Goal: Information Seeking & Learning: Learn about a topic

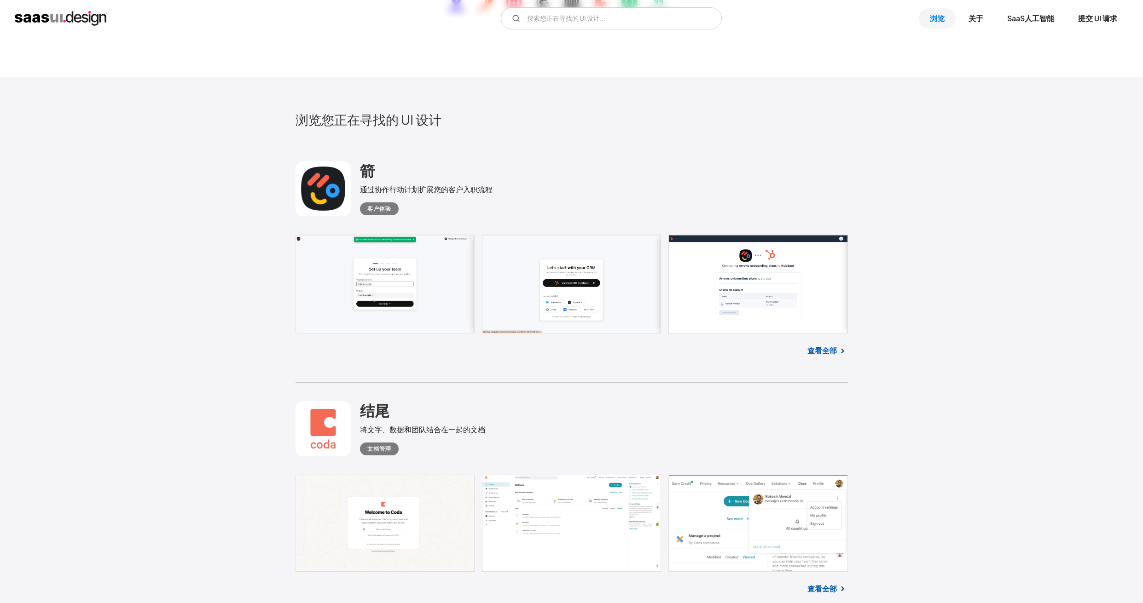
scroll to position [268, 0]
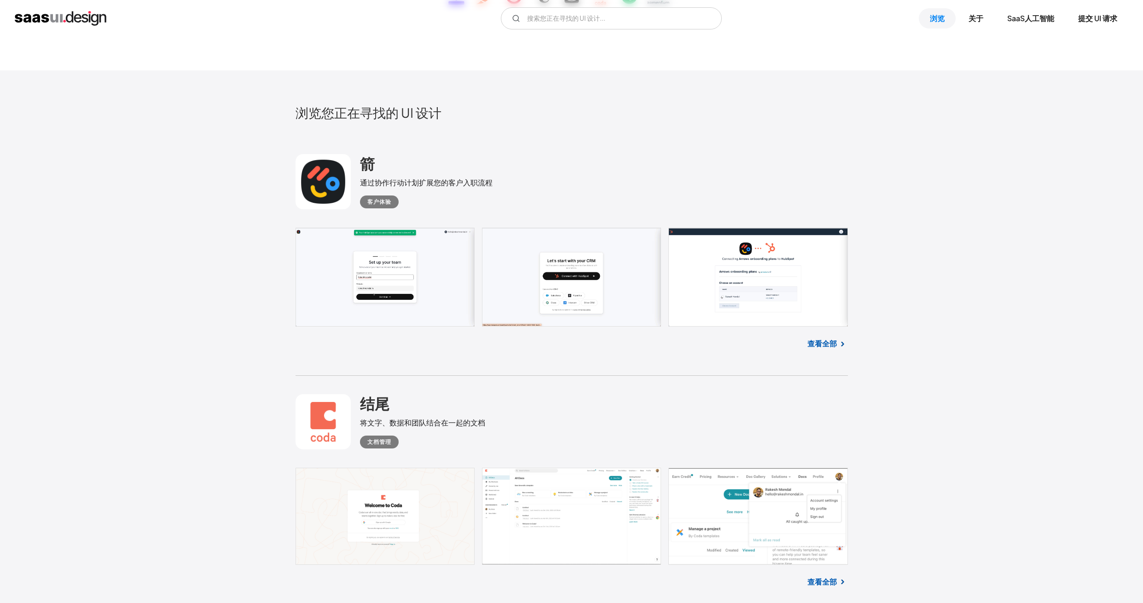
click at [370, 203] on font "客户体验" at bounding box center [379, 201] width 24 height 7
click at [379, 283] on link at bounding box center [571, 277] width 552 height 99
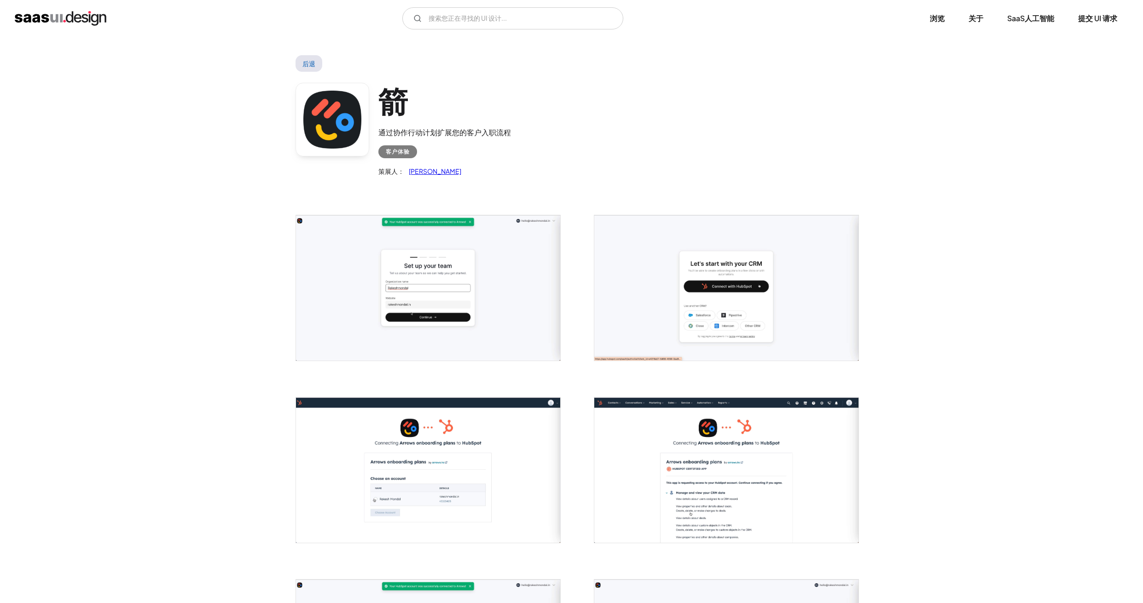
click at [448, 324] on img "打开灯箱" at bounding box center [428, 287] width 264 height 145
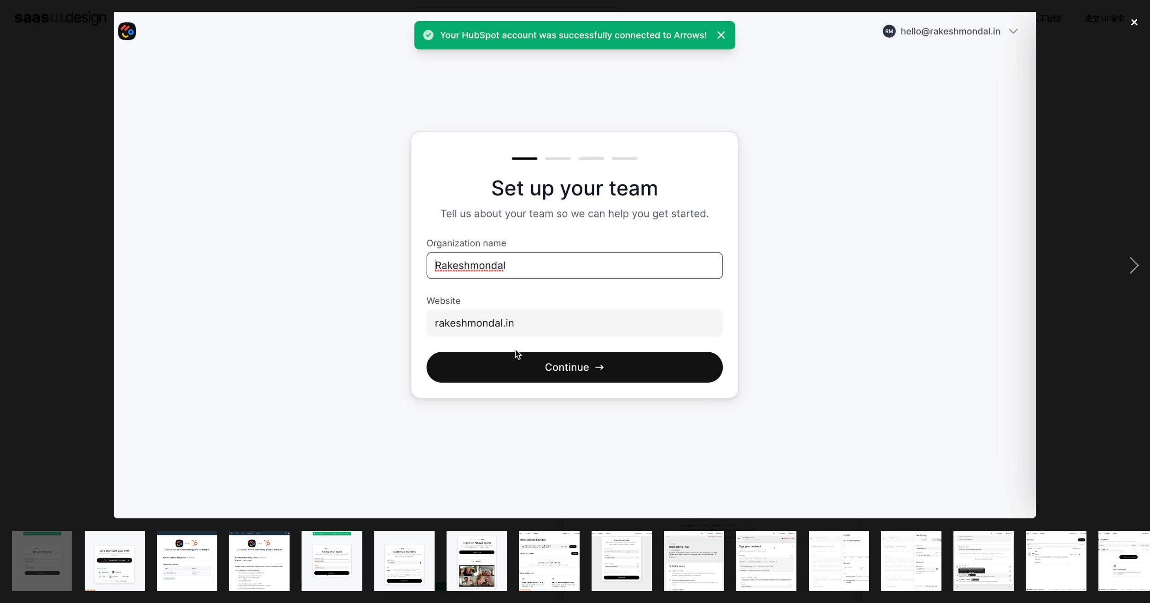
click at [1136, 22] on div "close lightbox" at bounding box center [1133, 22] width 31 height 20
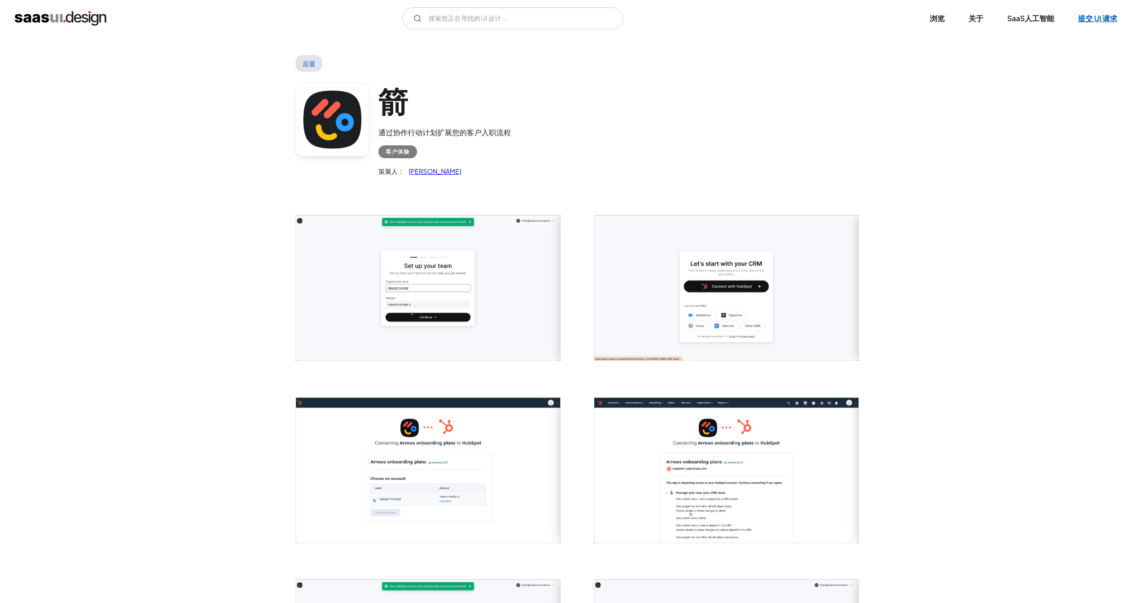
click at [1096, 20] on font "提交 UI 请求" at bounding box center [1097, 18] width 39 height 10
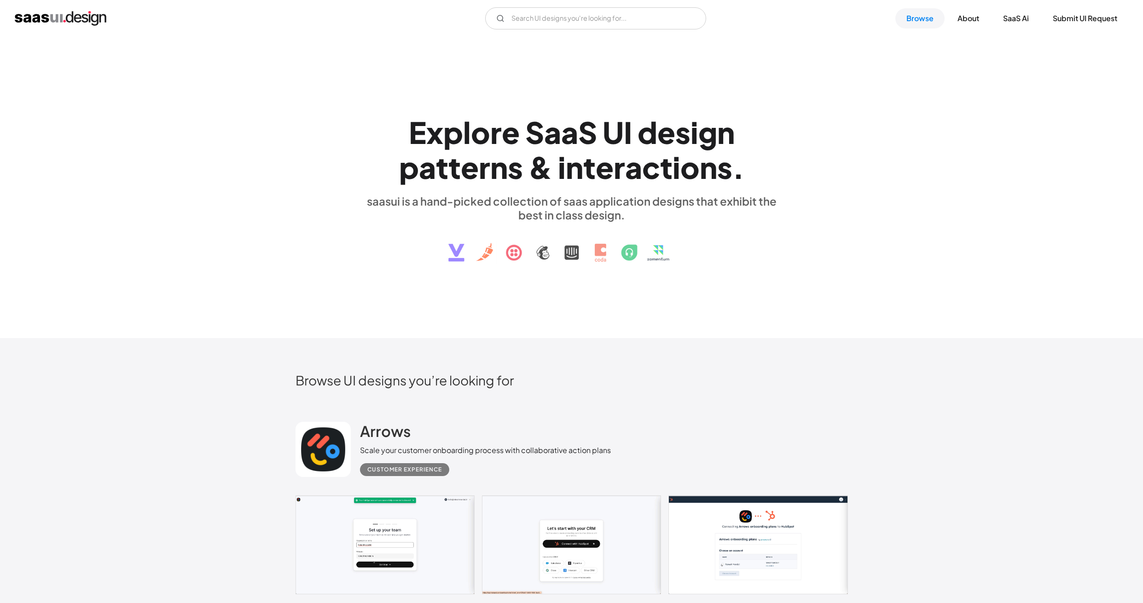
click at [680, 256] on img at bounding box center [571, 246] width 279 height 48
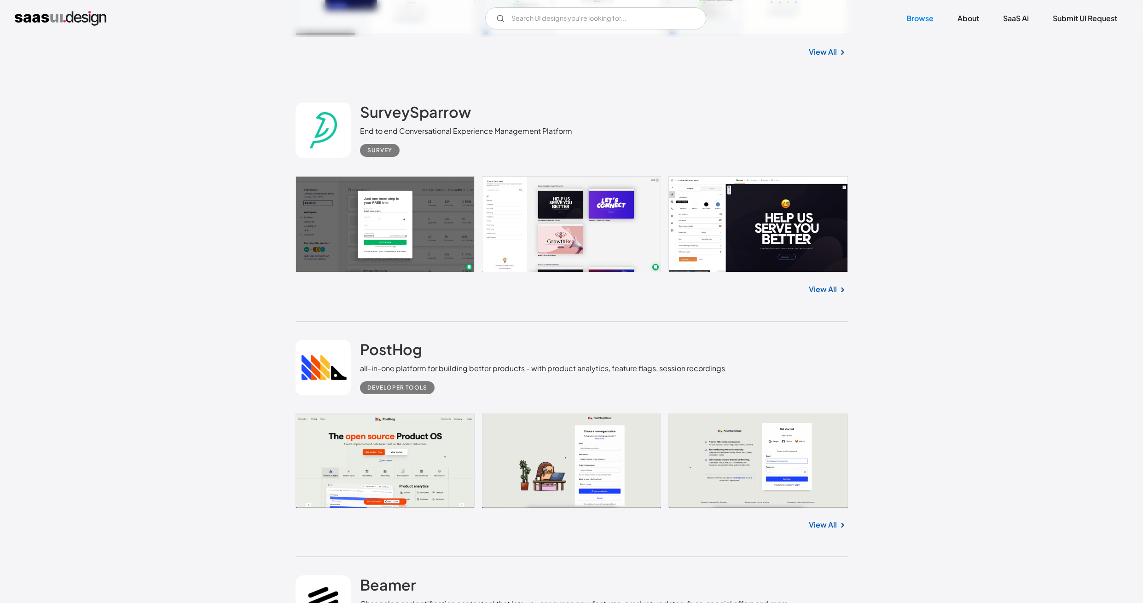
scroll to position [1352, 0]
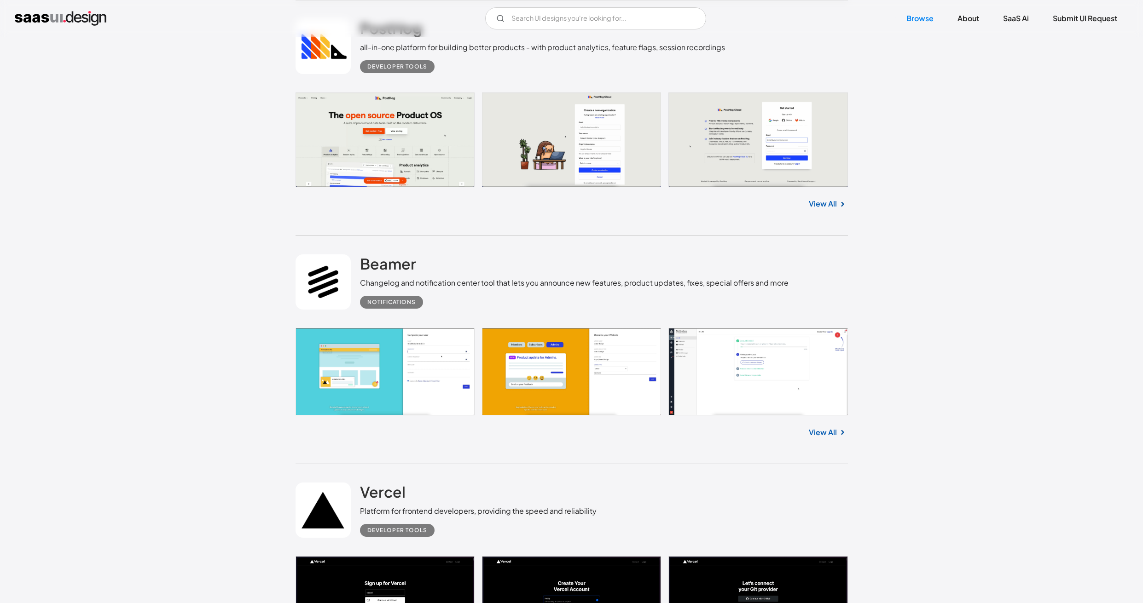
click at [822, 433] on link "View All" at bounding box center [823, 432] width 28 height 11
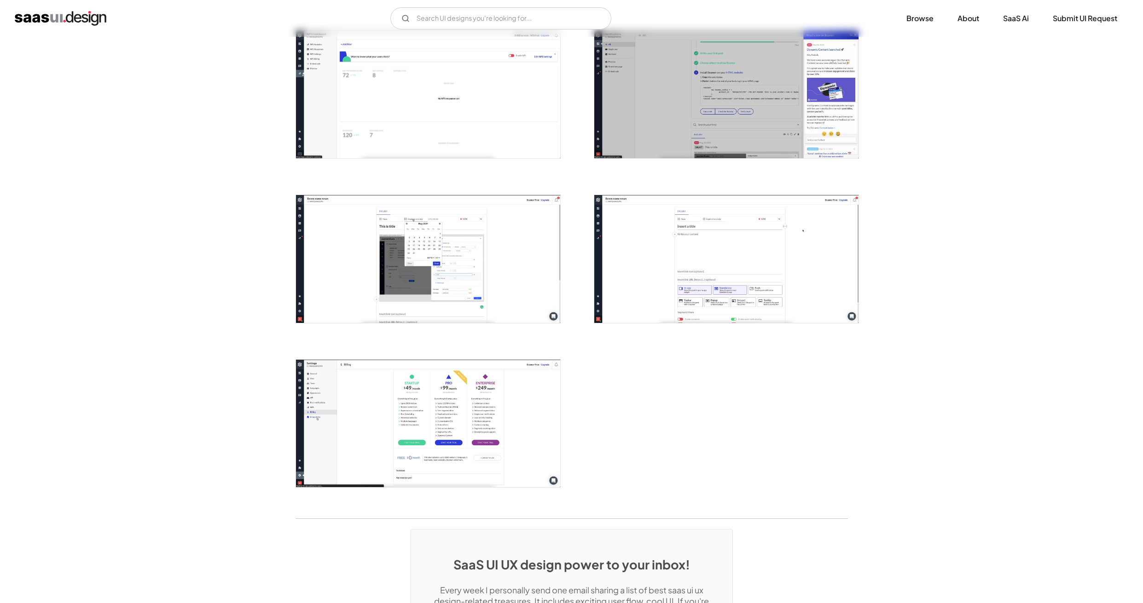
scroll to position [890, 0]
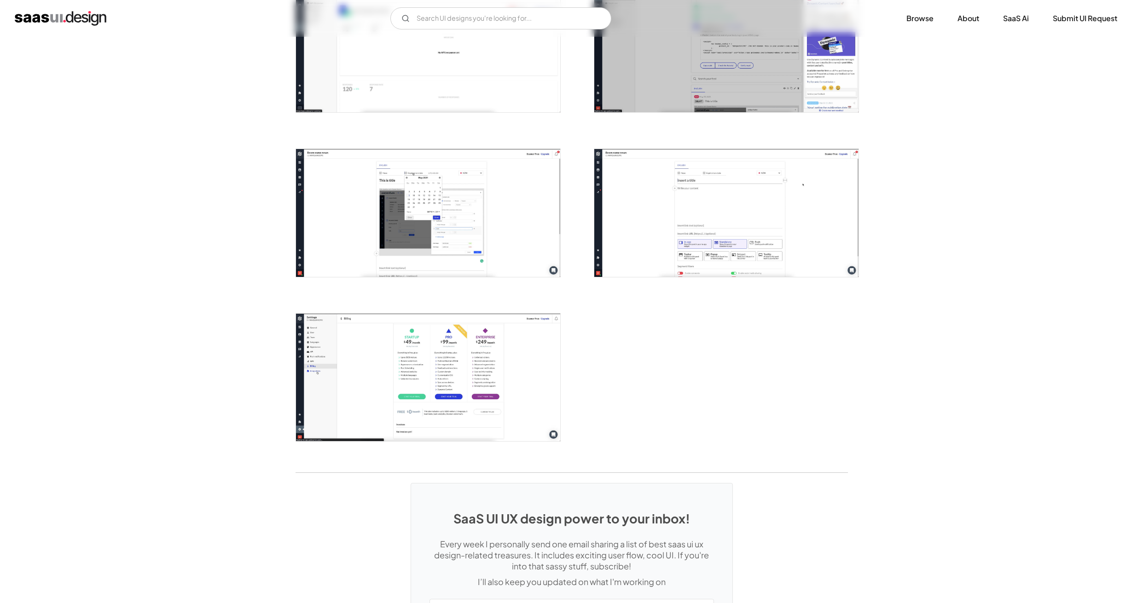
click at [411, 214] on img "open lightbox" at bounding box center [428, 213] width 264 height 128
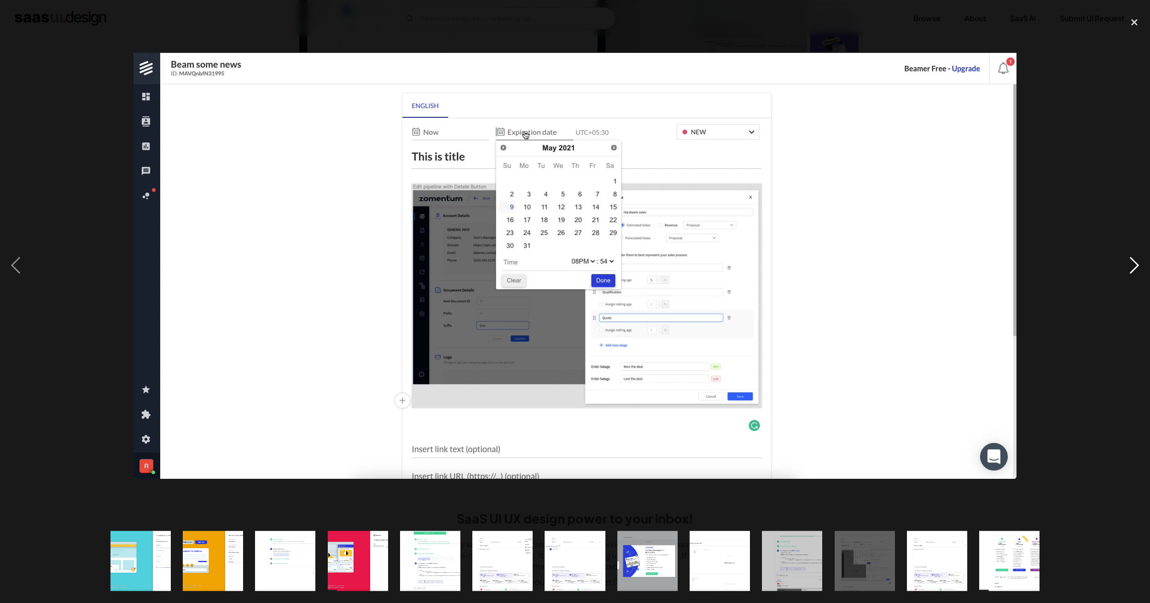
click at [1135, 268] on div "next image" at bounding box center [1133, 265] width 31 height 507
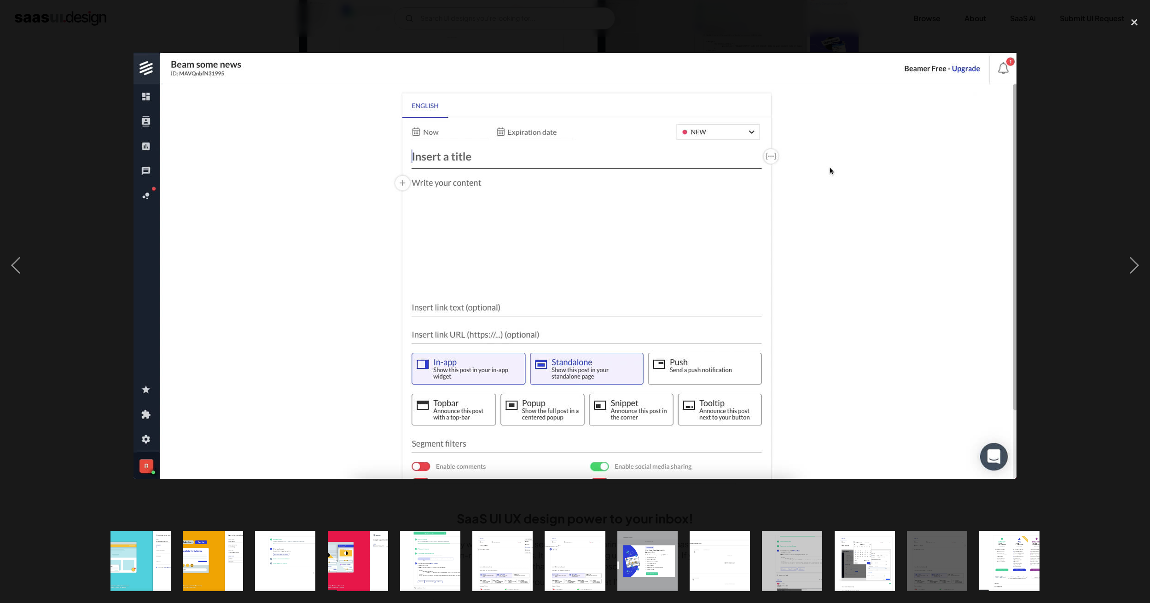
click at [1115, 267] on div at bounding box center [575, 265] width 1150 height 507
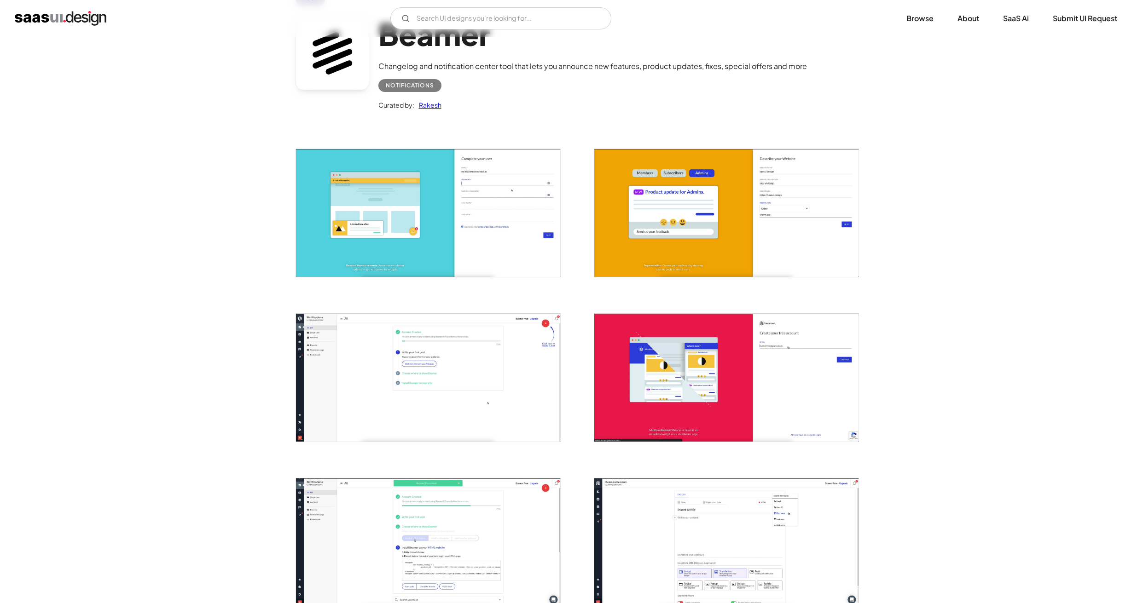
scroll to position [0, 0]
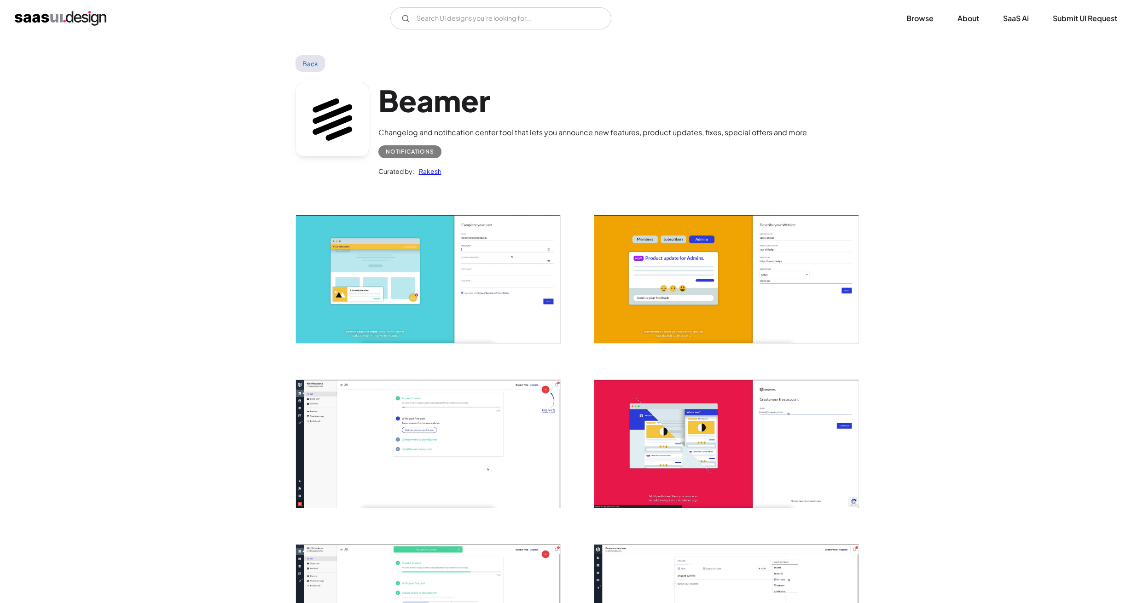
click at [426, 173] on link "Rakesh" at bounding box center [427, 171] width 27 height 11
click at [303, 62] on link "Back" at bounding box center [310, 63] width 30 height 17
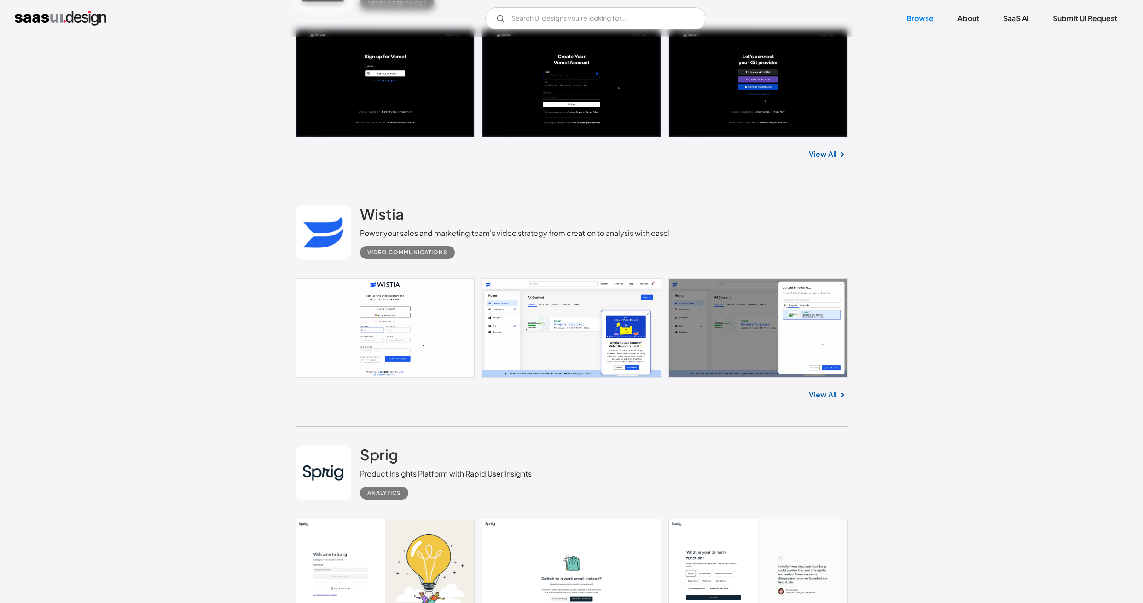
scroll to position [1944, 0]
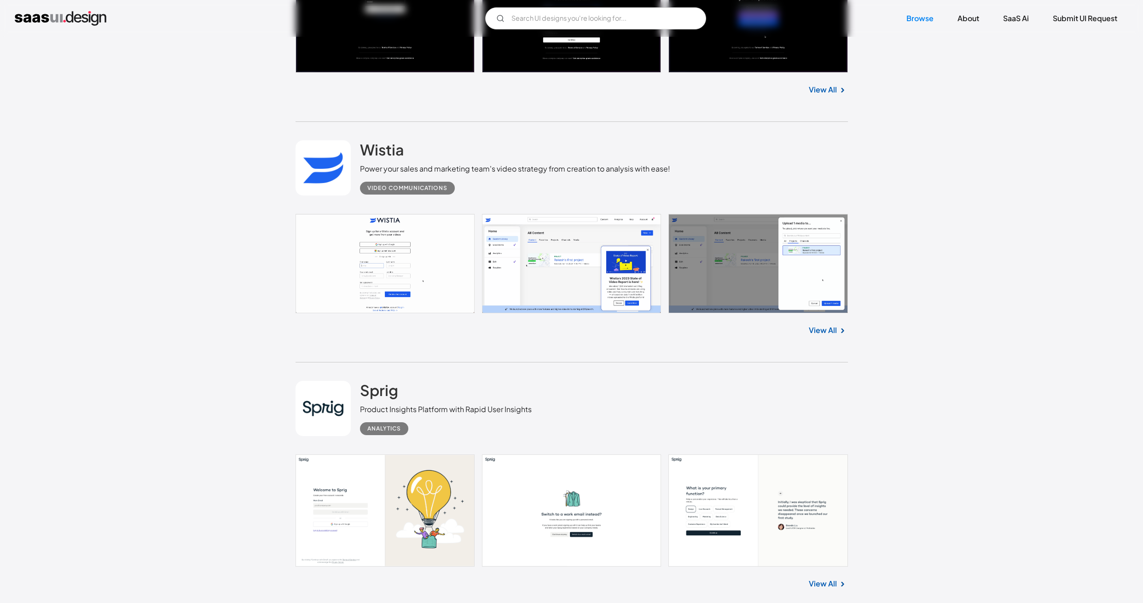
click at [406, 281] on link at bounding box center [571, 263] width 552 height 99
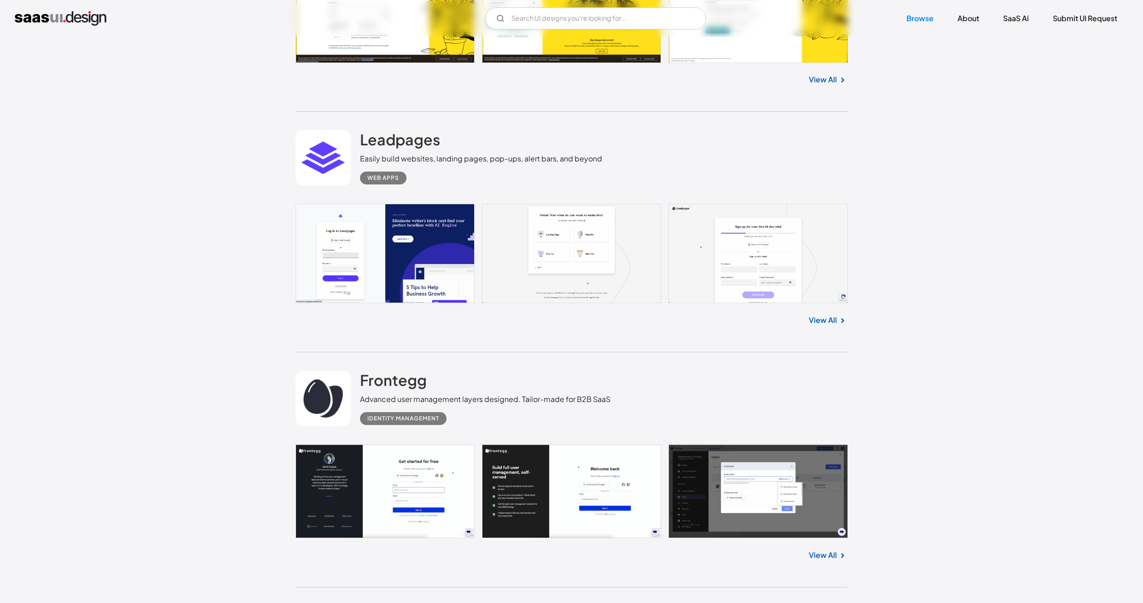
scroll to position [7732, 0]
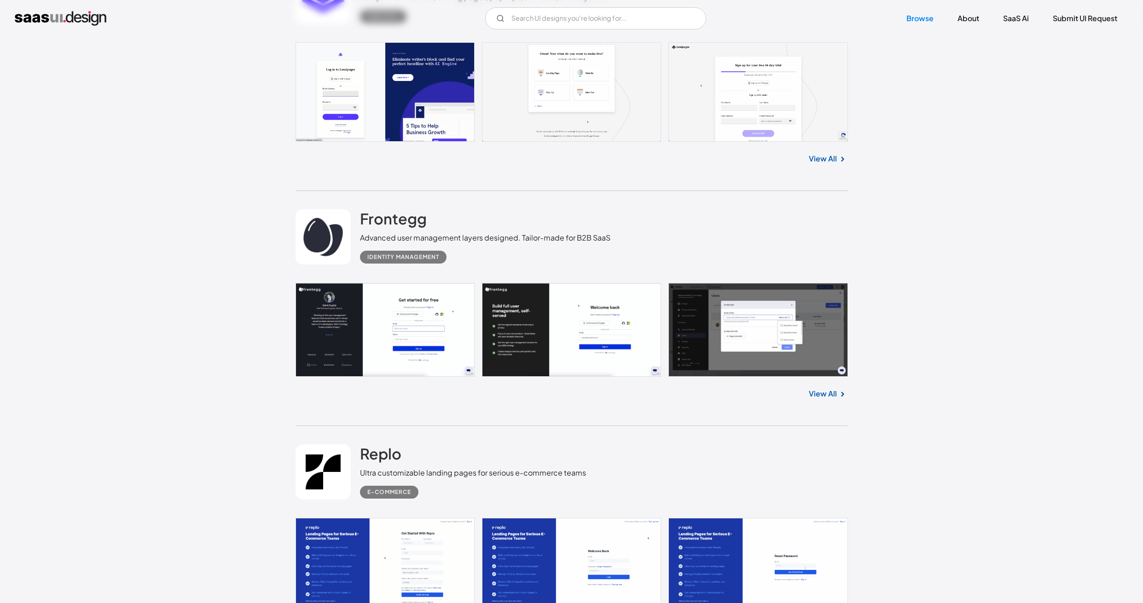
click at [814, 388] on link "View All" at bounding box center [823, 393] width 28 height 11
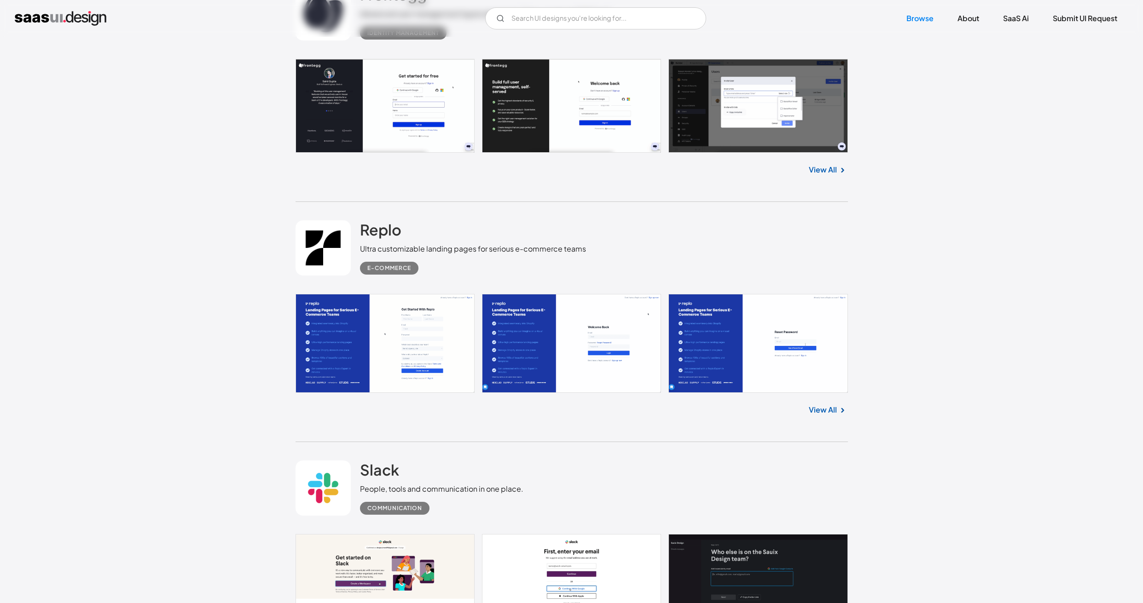
scroll to position [8104, 0]
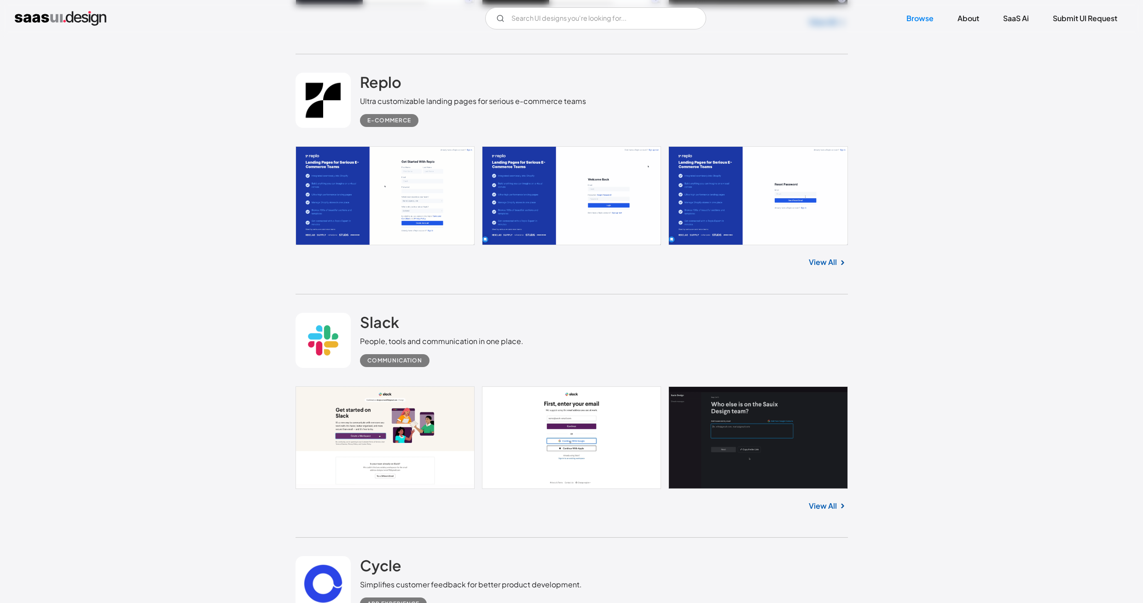
click at [837, 257] on img at bounding box center [842, 262] width 11 height 11
click at [829, 257] on link "View All" at bounding box center [823, 262] width 28 height 11
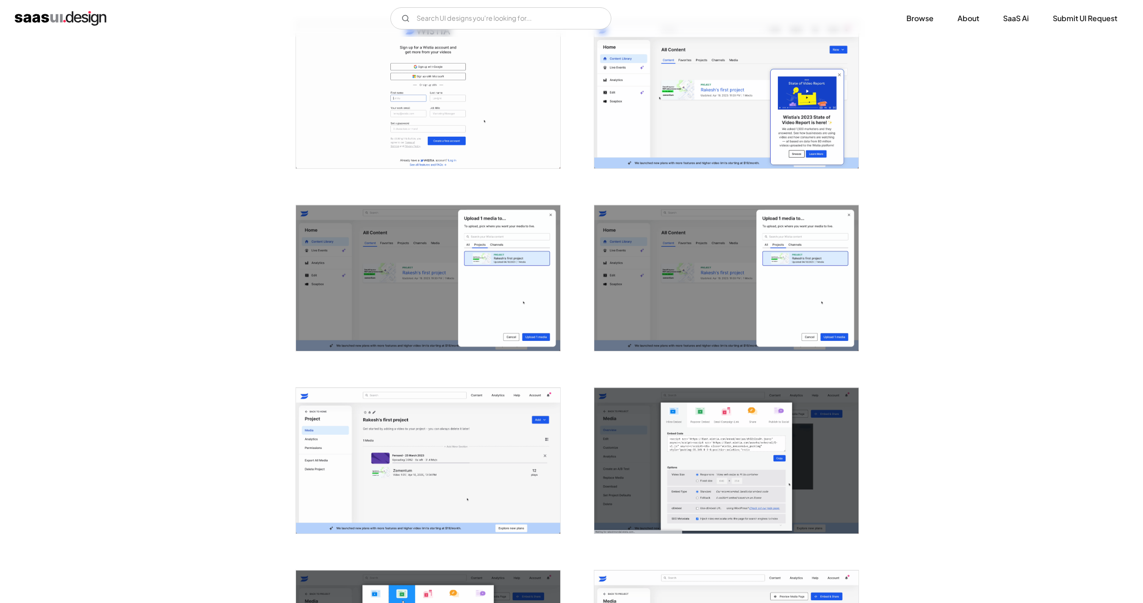
scroll to position [99, 0]
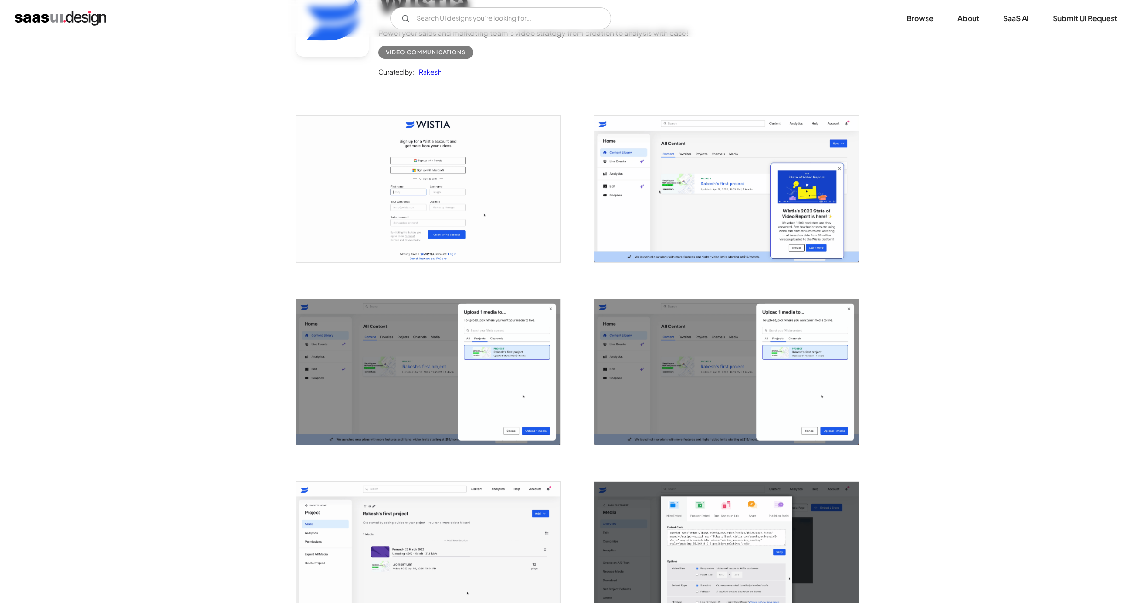
click at [417, 145] on img "open lightbox" at bounding box center [428, 189] width 264 height 146
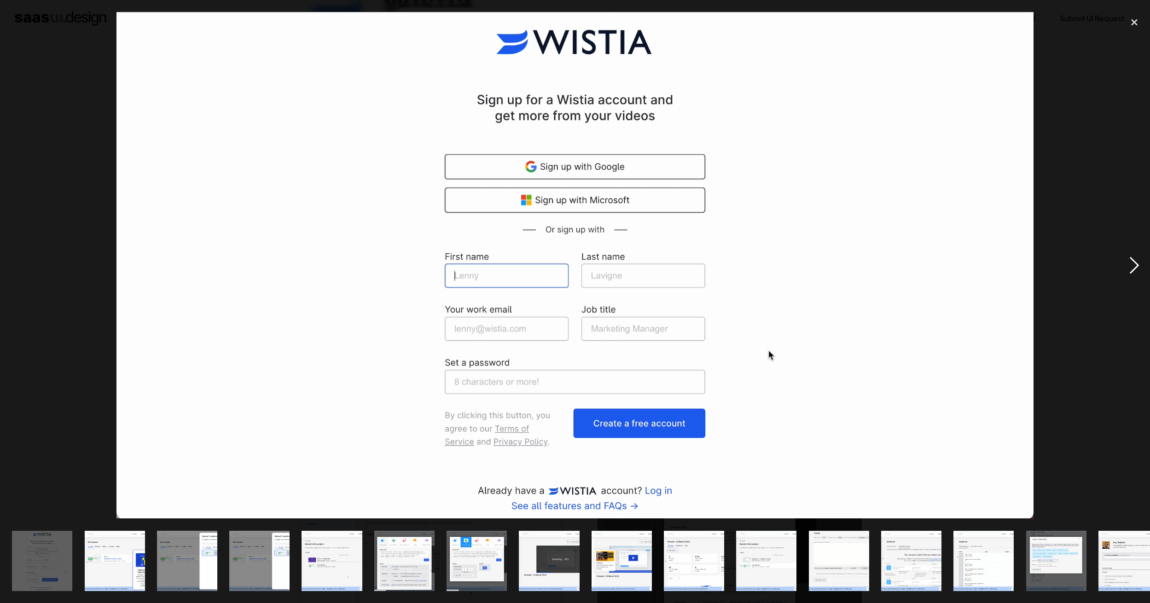
click at [1131, 266] on div "next image" at bounding box center [1133, 265] width 31 height 507
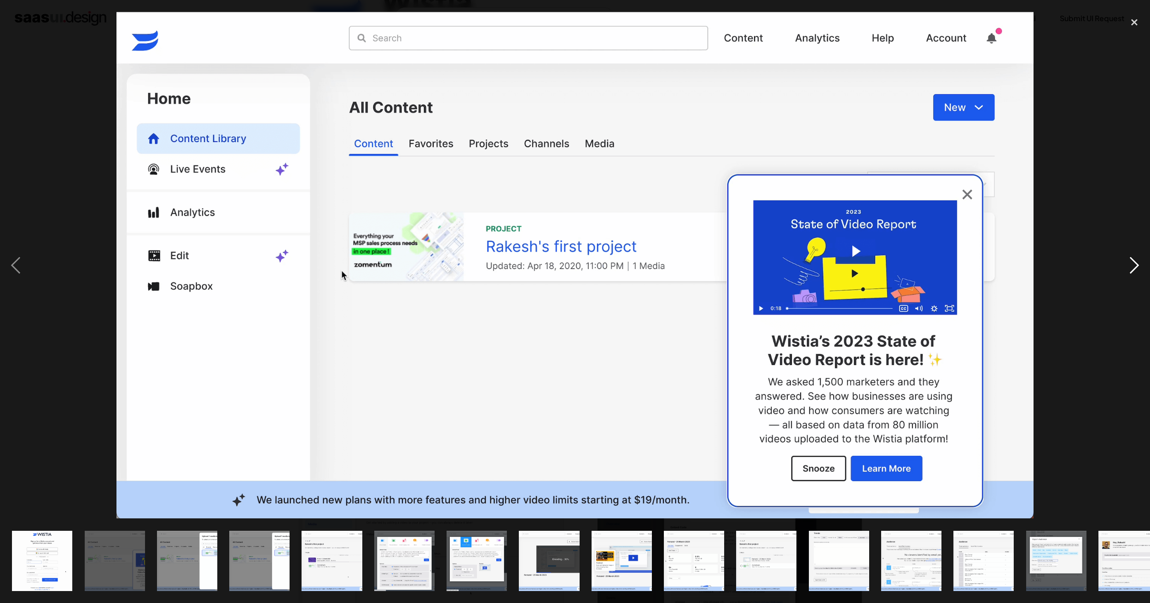
click at [1131, 266] on div "next image" at bounding box center [1133, 265] width 31 height 507
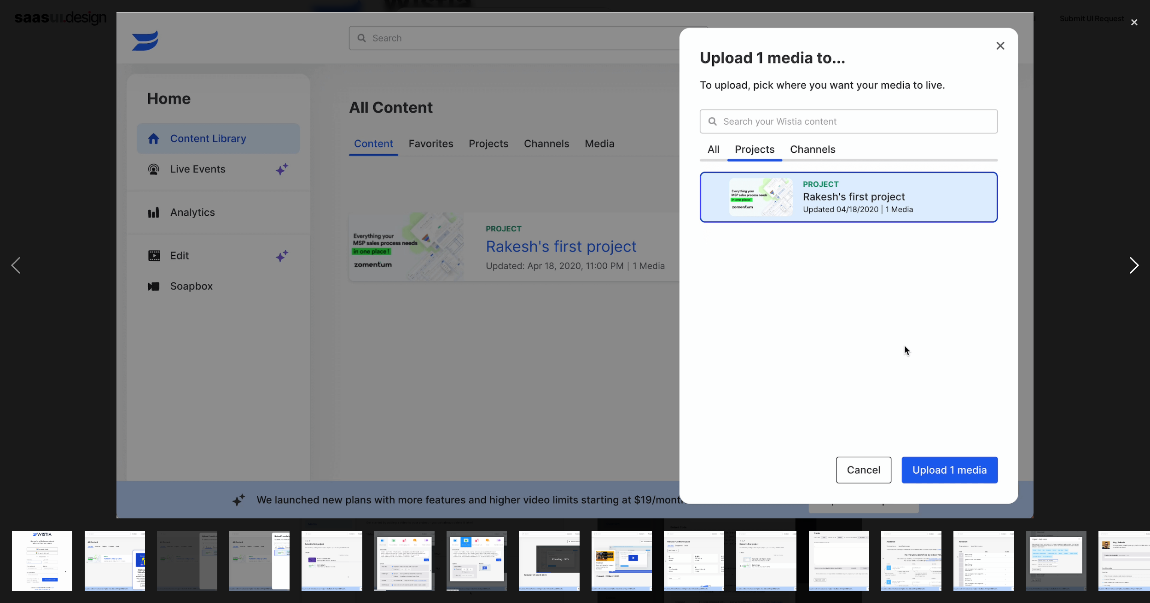
click at [1131, 266] on div "next image" at bounding box center [1133, 265] width 31 height 507
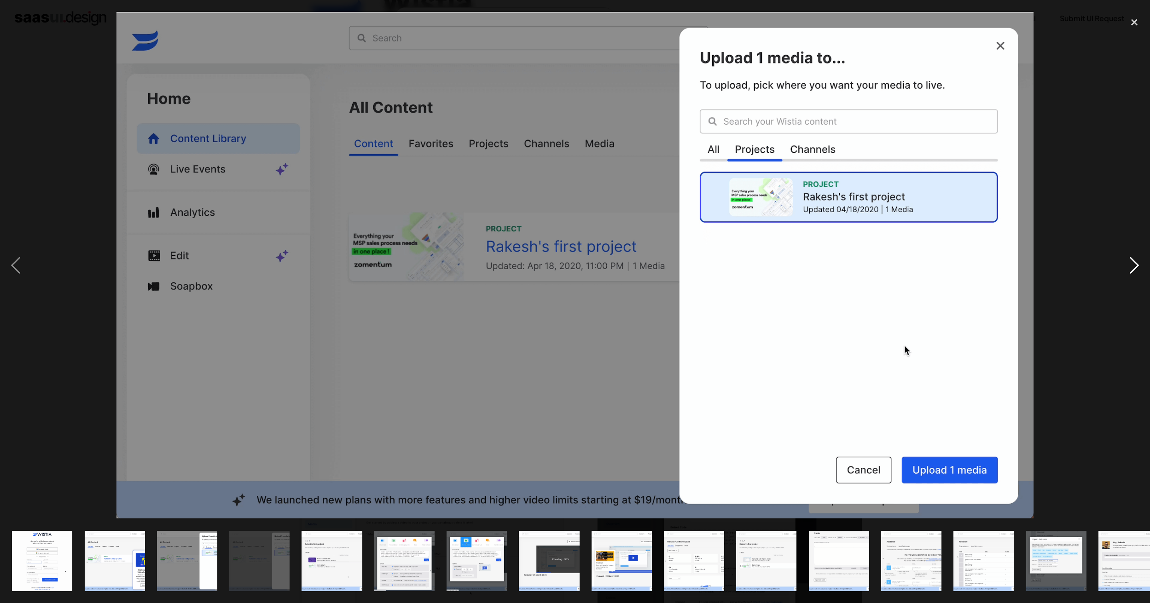
click at [1131, 266] on div "next image" at bounding box center [1133, 265] width 31 height 507
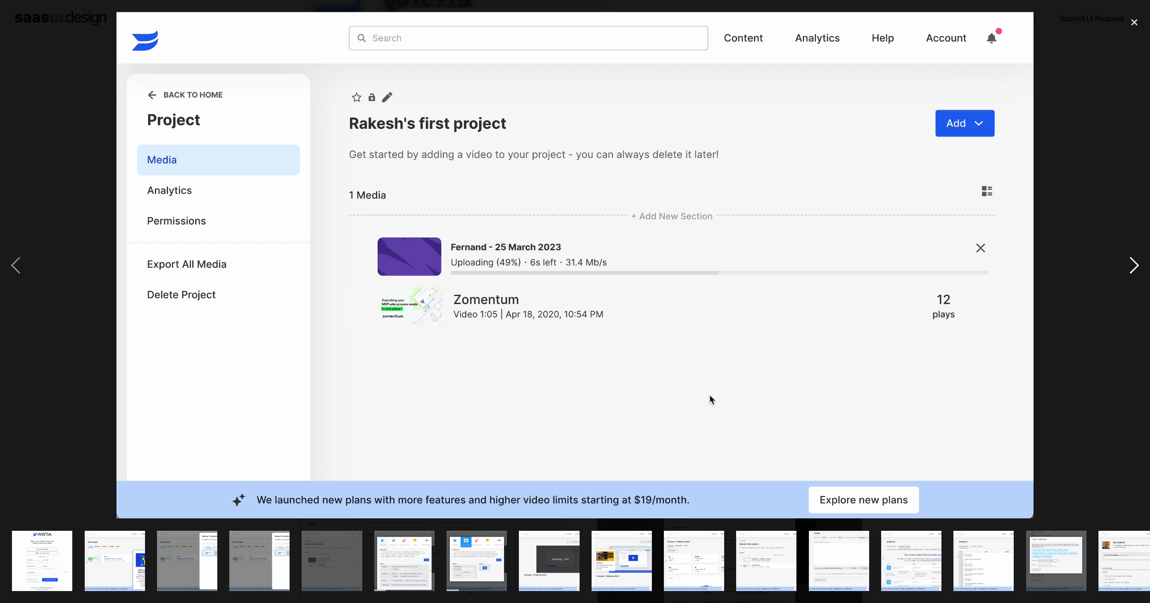
click at [1131, 266] on div "next image" at bounding box center [1133, 265] width 31 height 507
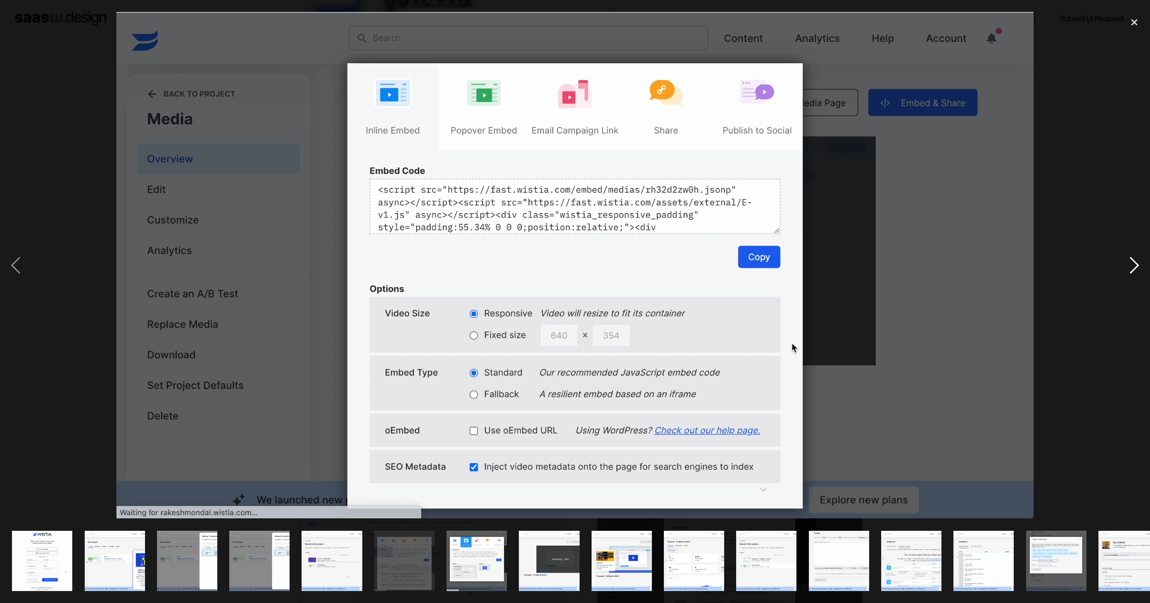
click at [1131, 266] on div "next image" at bounding box center [1133, 265] width 31 height 507
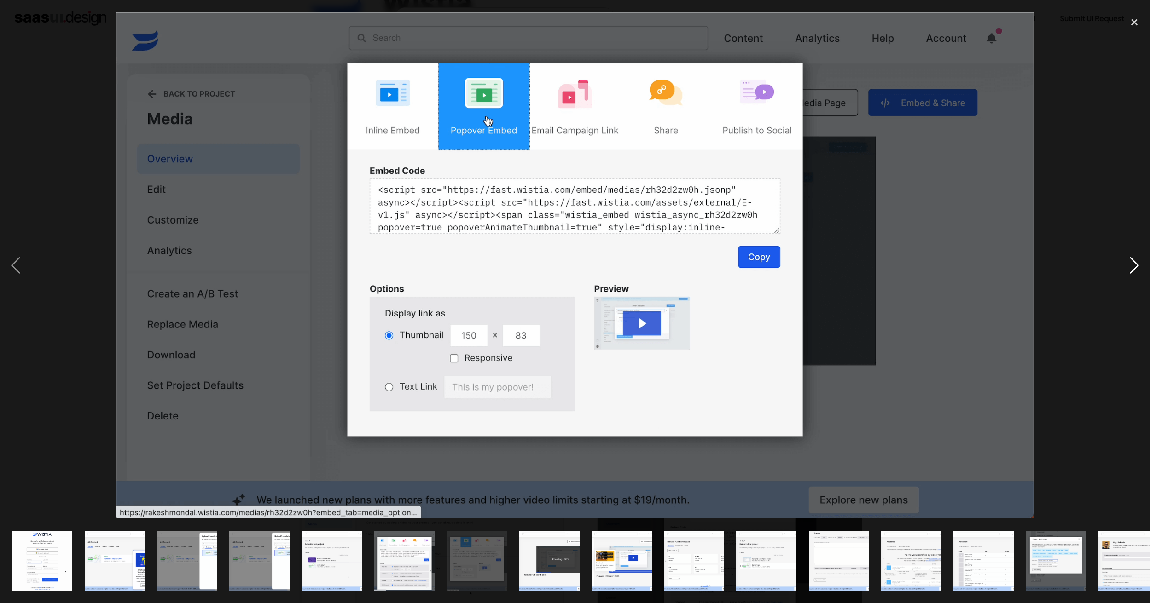
click at [1131, 266] on div "next image" at bounding box center [1133, 265] width 31 height 507
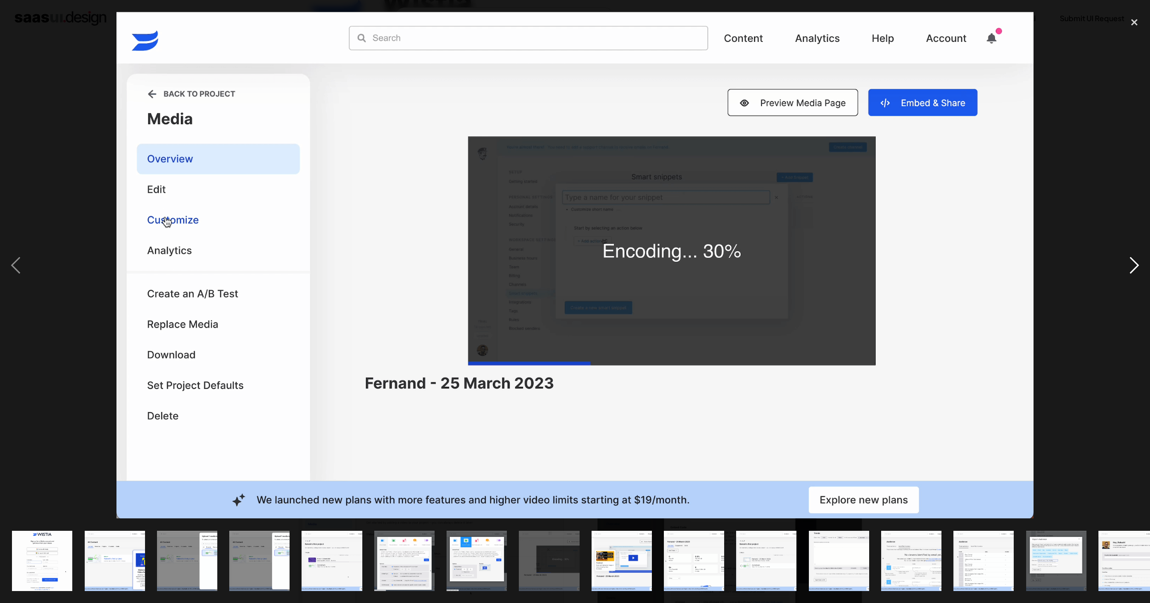
click at [1131, 266] on div "next image" at bounding box center [1133, 265] width 31 height 507
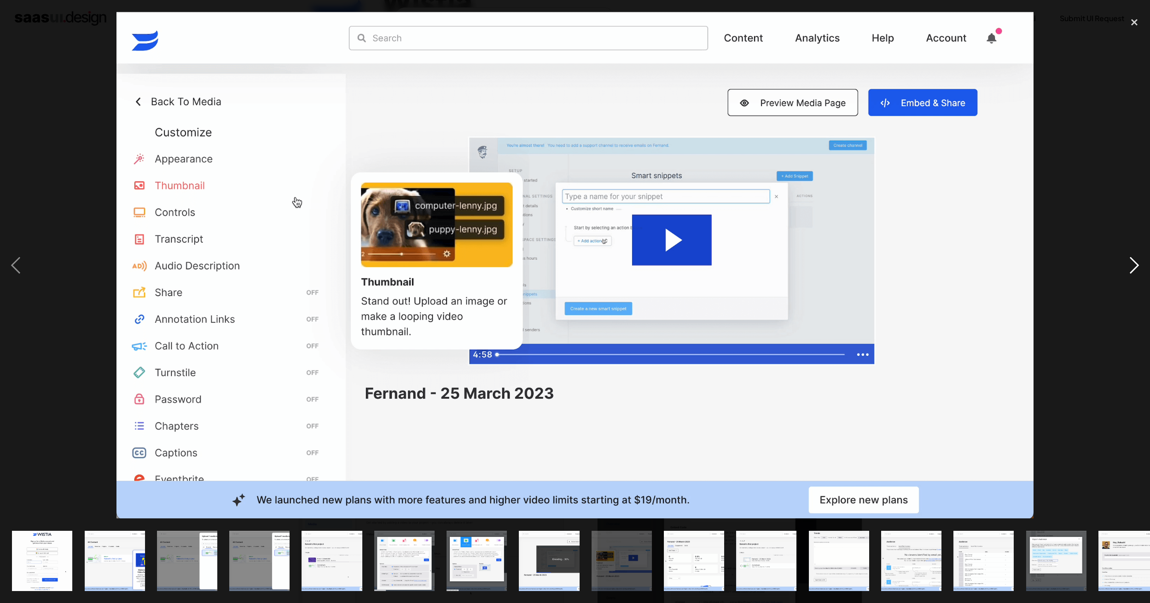
click at [1131, 266] on div "next image" at bounding box center [1133, 265] width 31 height 507
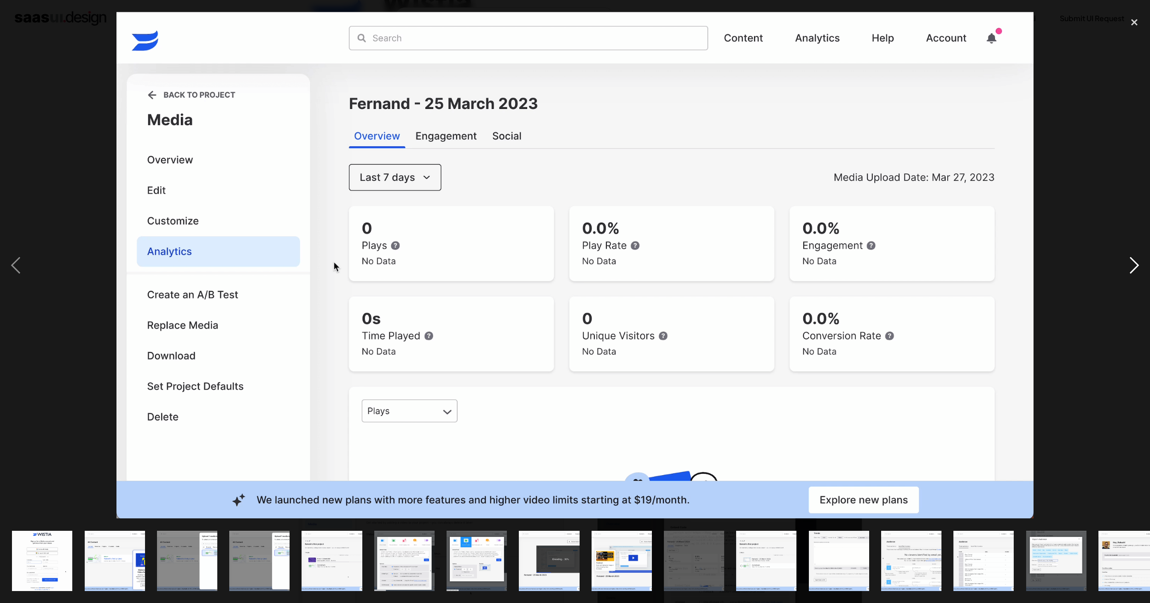
click at [1131, 266] on div "next image" at bounding box center [1133, 265] width 31 height 507
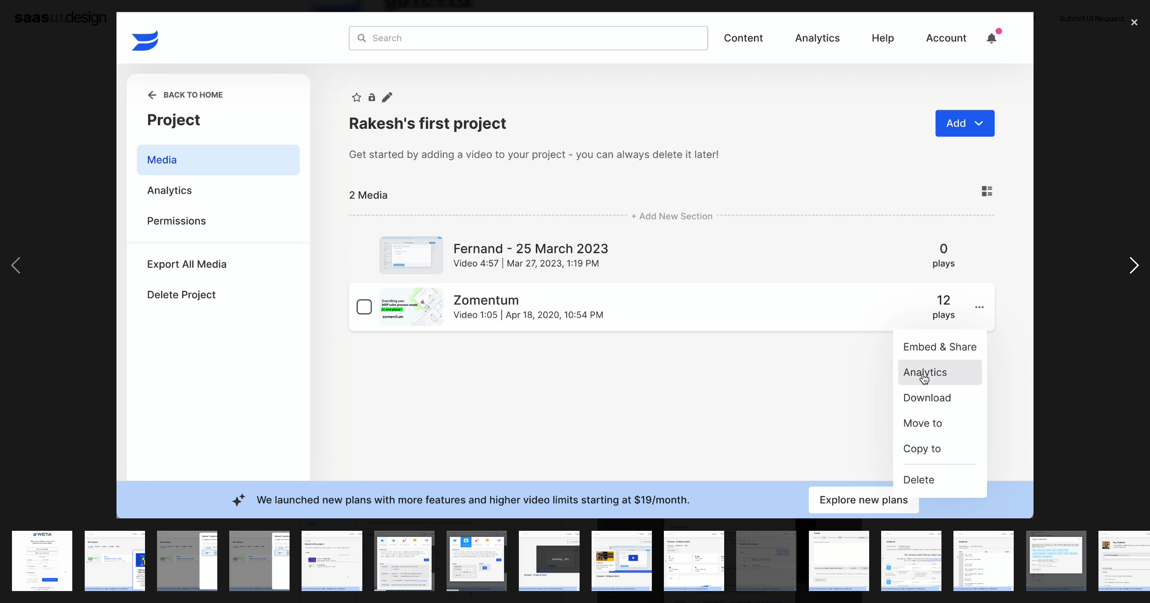
click at [1131, 266] on div "next image" at bounding box center [1133, 265] width 31 height 507
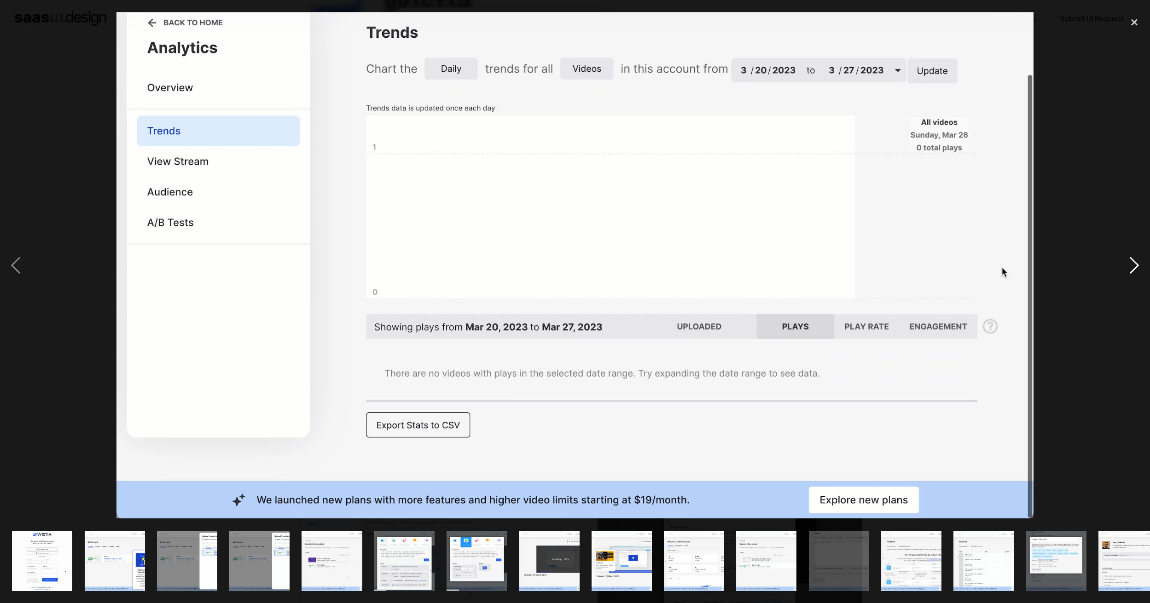
click at [1131, 266] on div "next image" at bounding box center [1133, 265] width 31 height 507
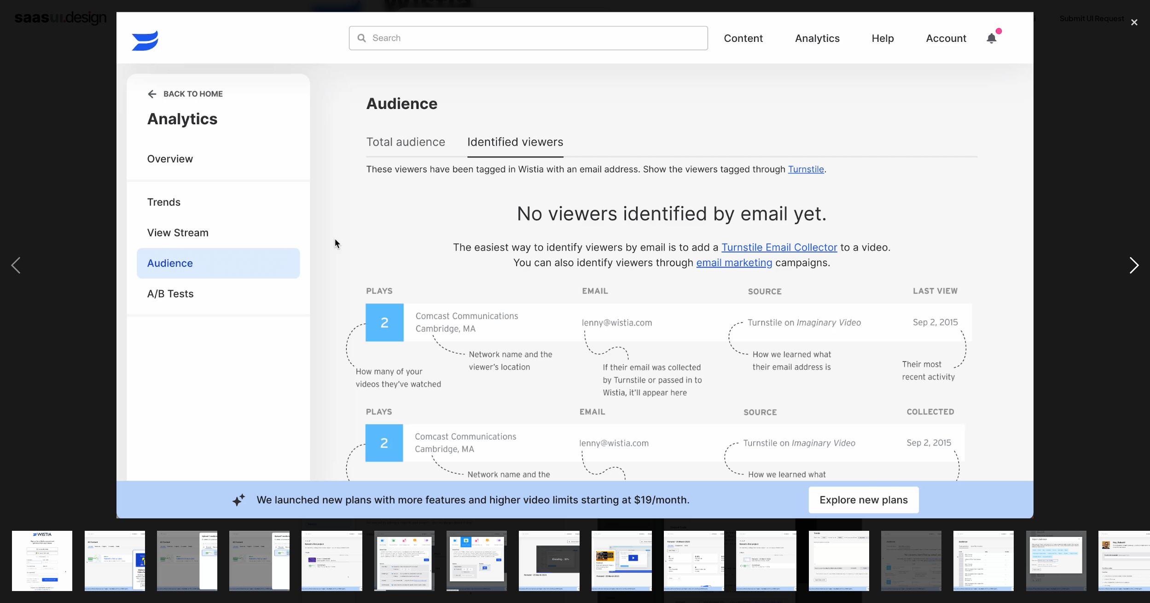
click at [1131, 266] on div "next image" at bounding box center [1133, 265] width 31 height 507
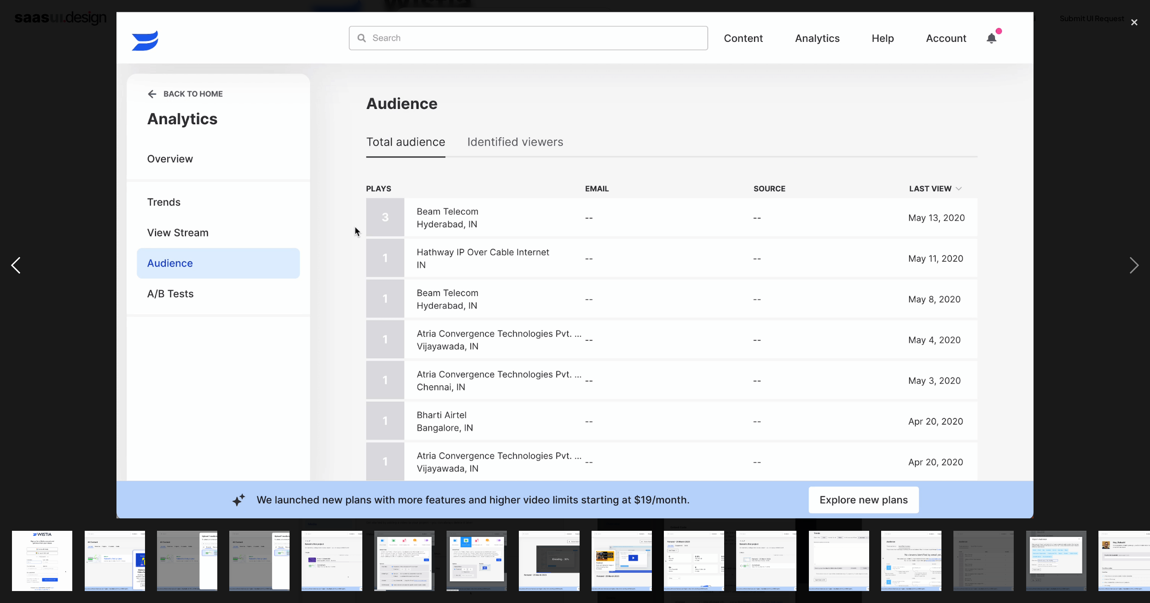
click at [11, 267] on div "previous image" at bounding box center [15, 265] width 31 height 507
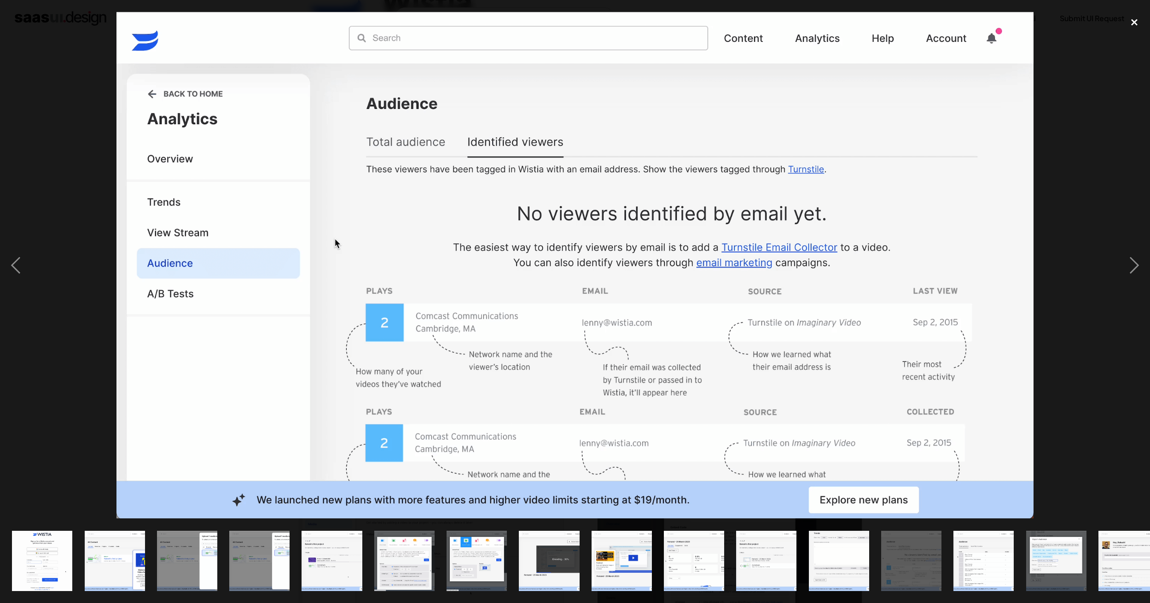
click at [1134, 26] on div "close lightbox" at bounding box center [1133, 22] width 31 height 20
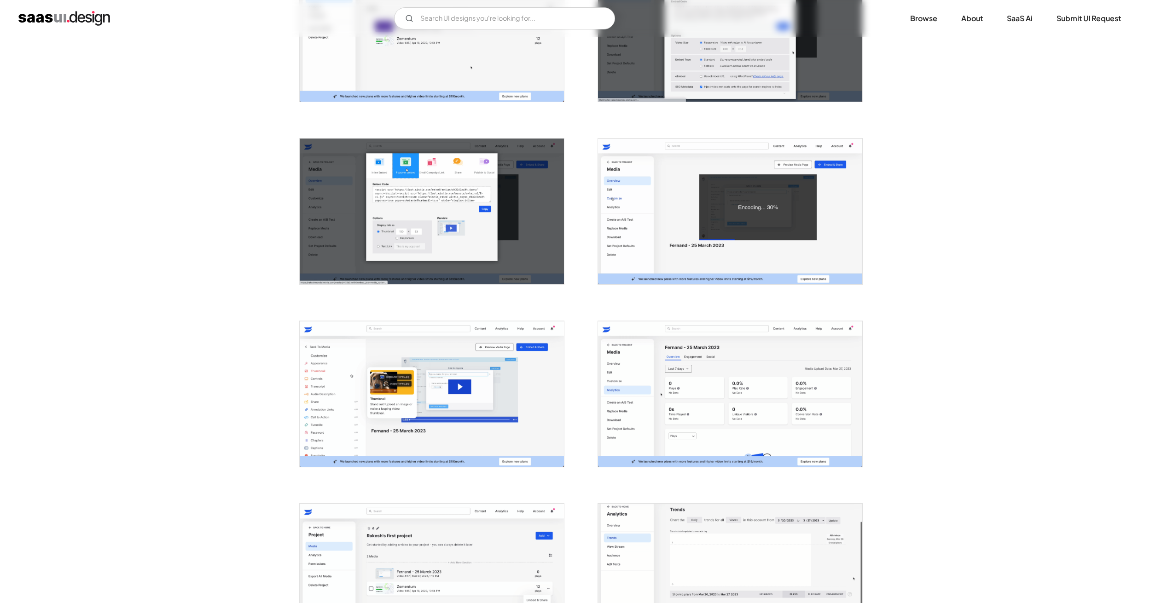
scroll to position [949, 0]
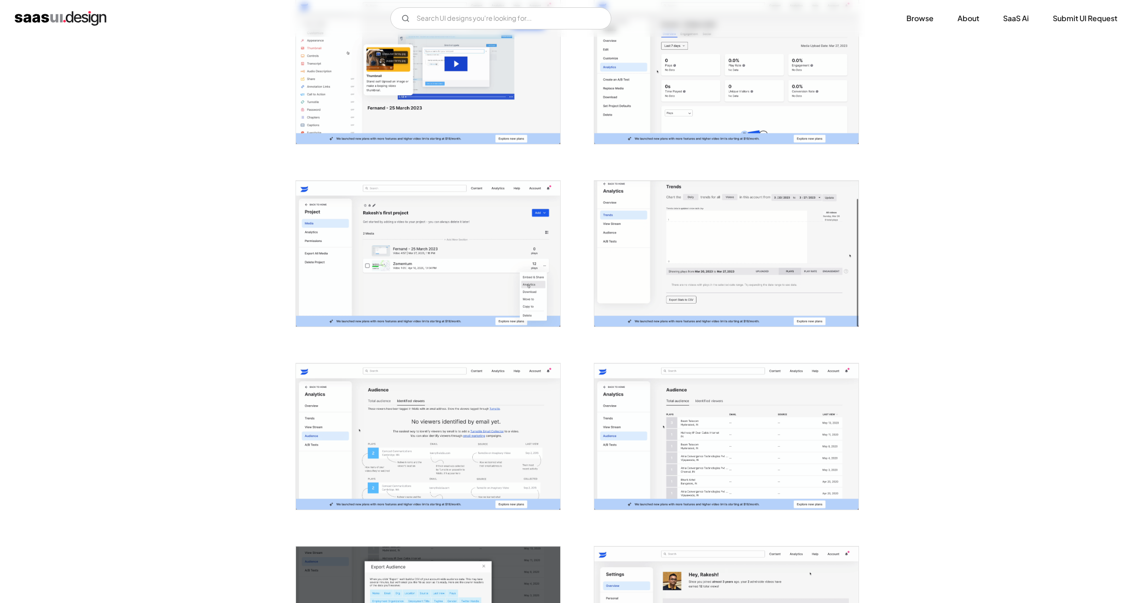
click at [407, 254] on img "open lightbox" at bounding box center [428, 254] width 264 height 146
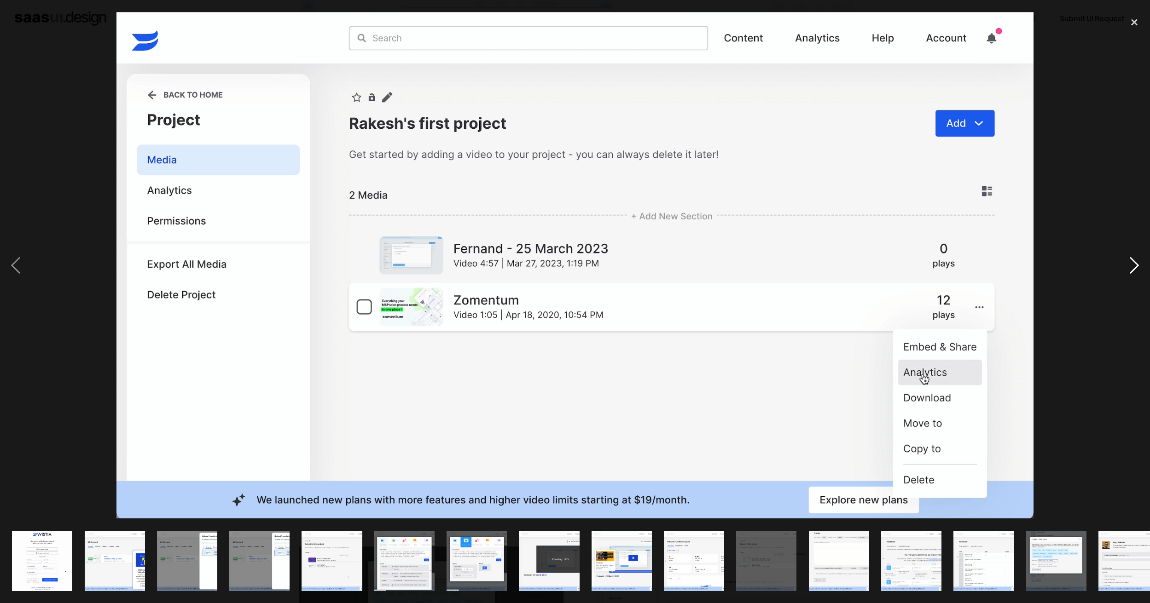
click at [1136, 267] on div "next image" at bounding box center [1133, 265] width 31 height 507
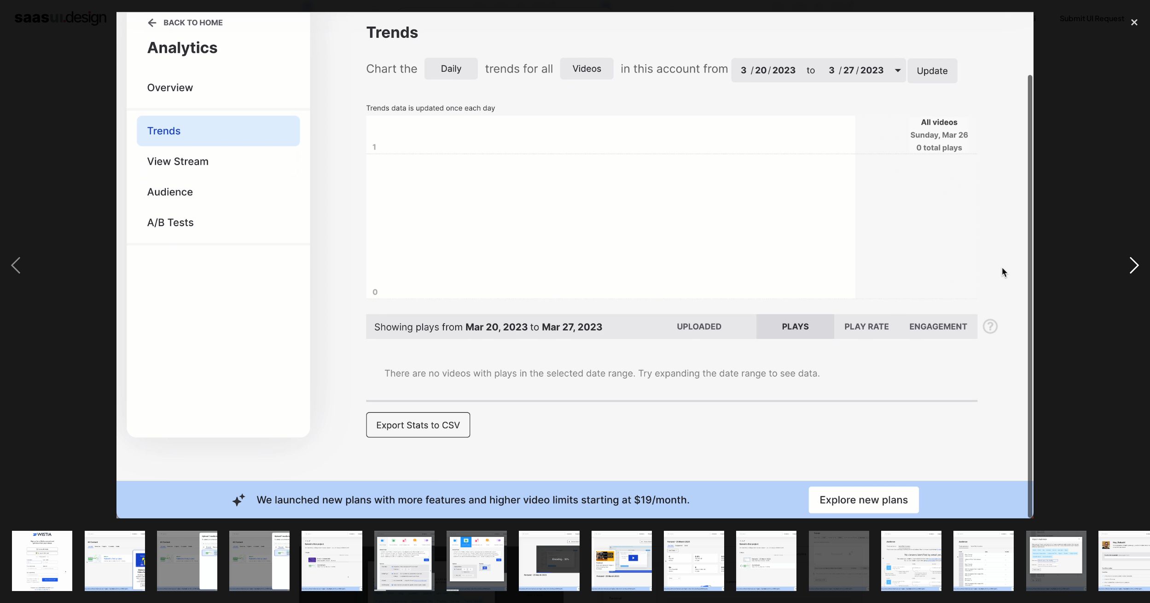
click at [1136, 267] on div "next image" at bounding box center [1133, 265] width 31 height 507
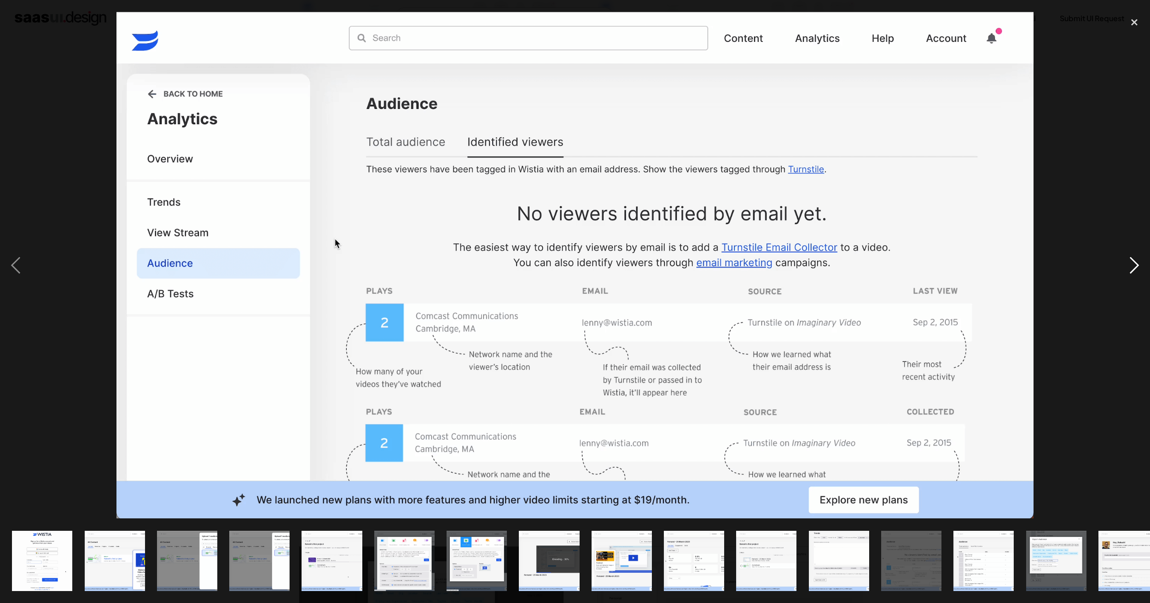
click at [1136, 267] on div "next image" at bounding box center [1133, 265] width 31 height 507
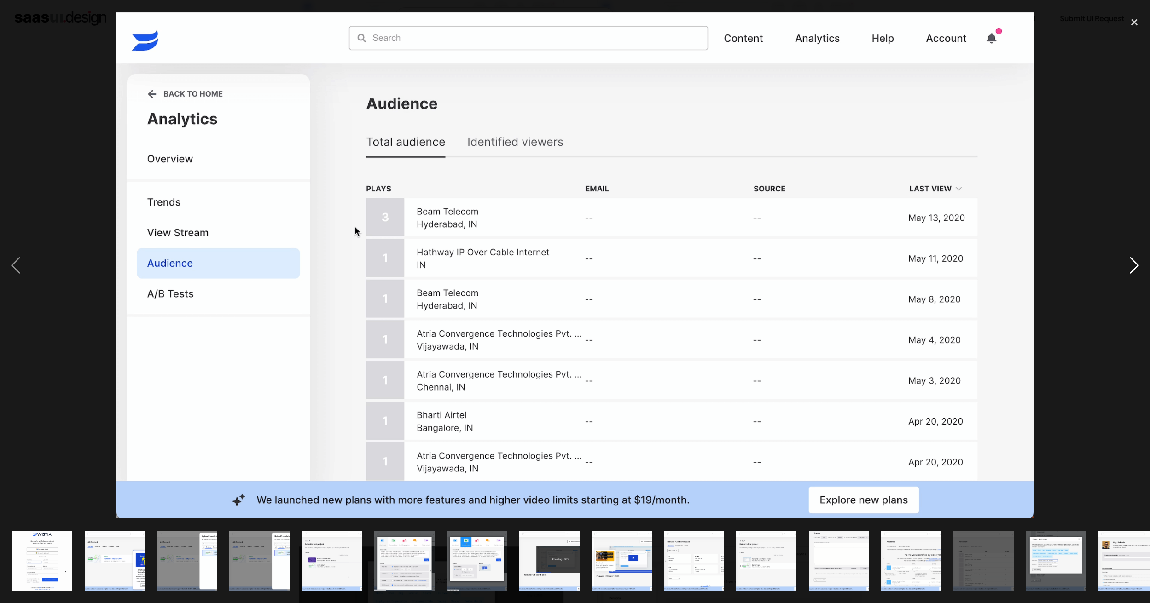
click at [1136, 267] on div "next image" at bounding box center [1133, 265] width 31 height 507
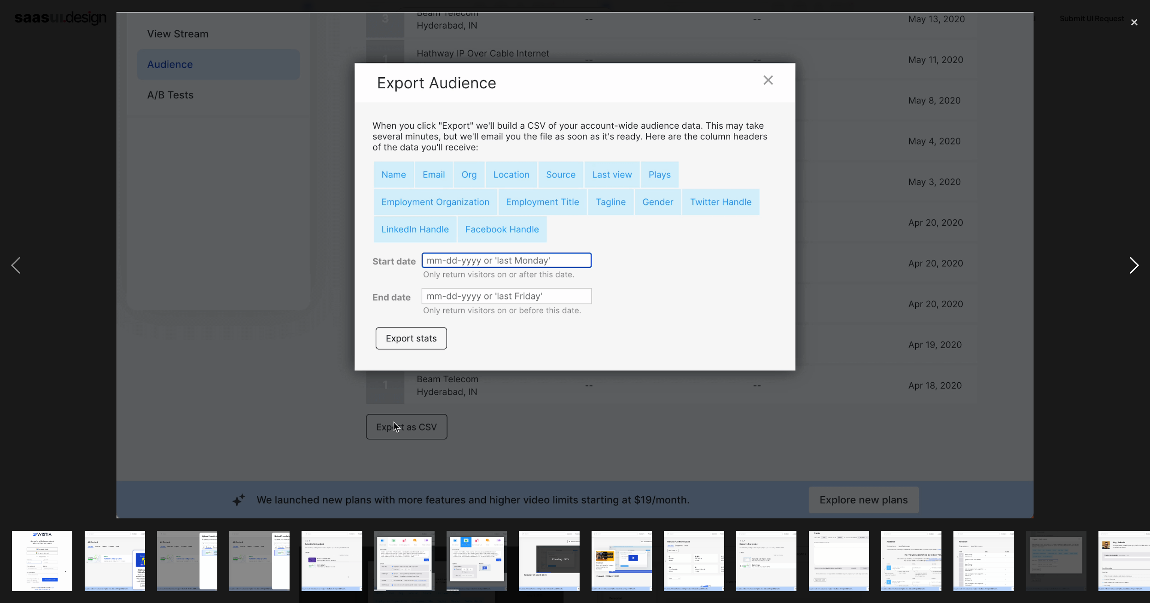
click at [1136, 267] on div "next image" at bounding box center [1133, 265] width 31 height 507
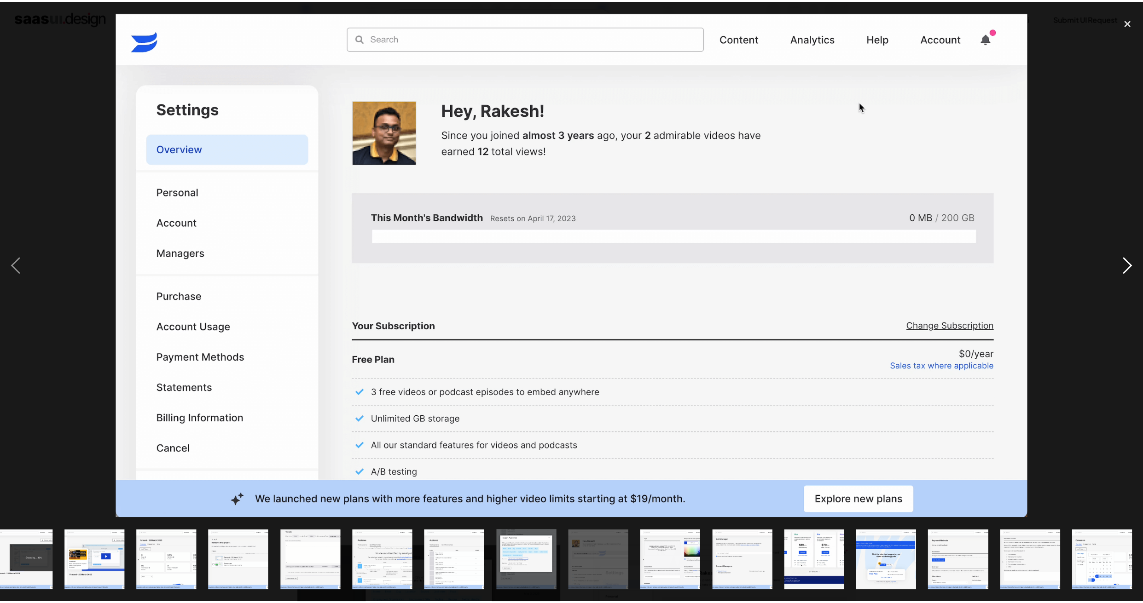
scroll to position [0, 527]
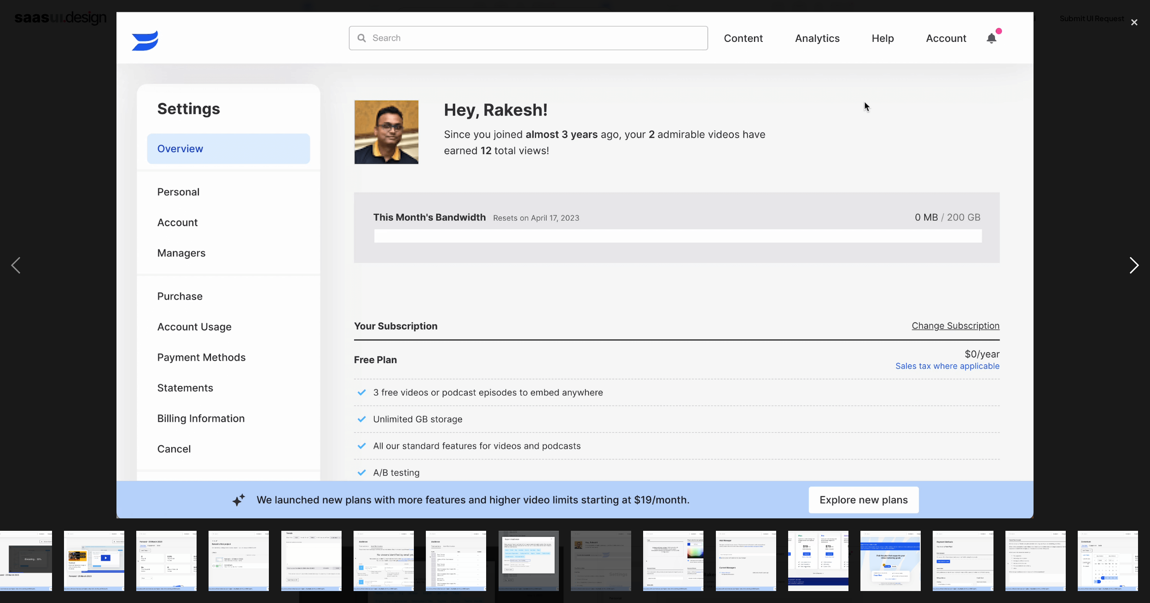
click at [1136, 267] on div "next image" at bounding box center [1133, 265] width 31 height 507
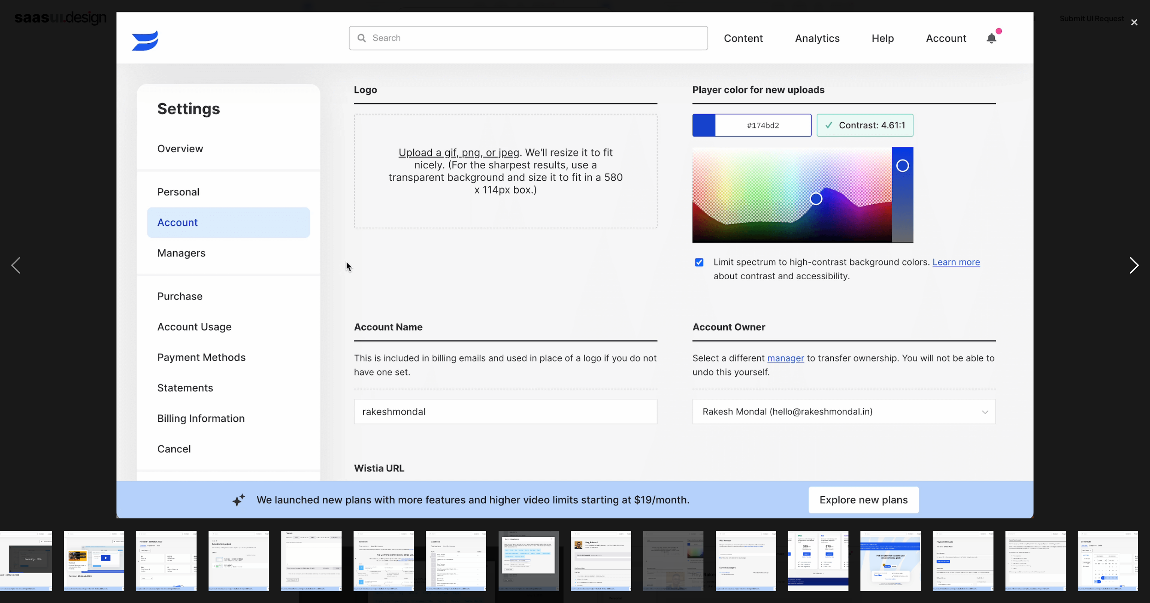
click at [1136, 267] on div "next image" at bounding box center [1133, 265] width 31 height 507
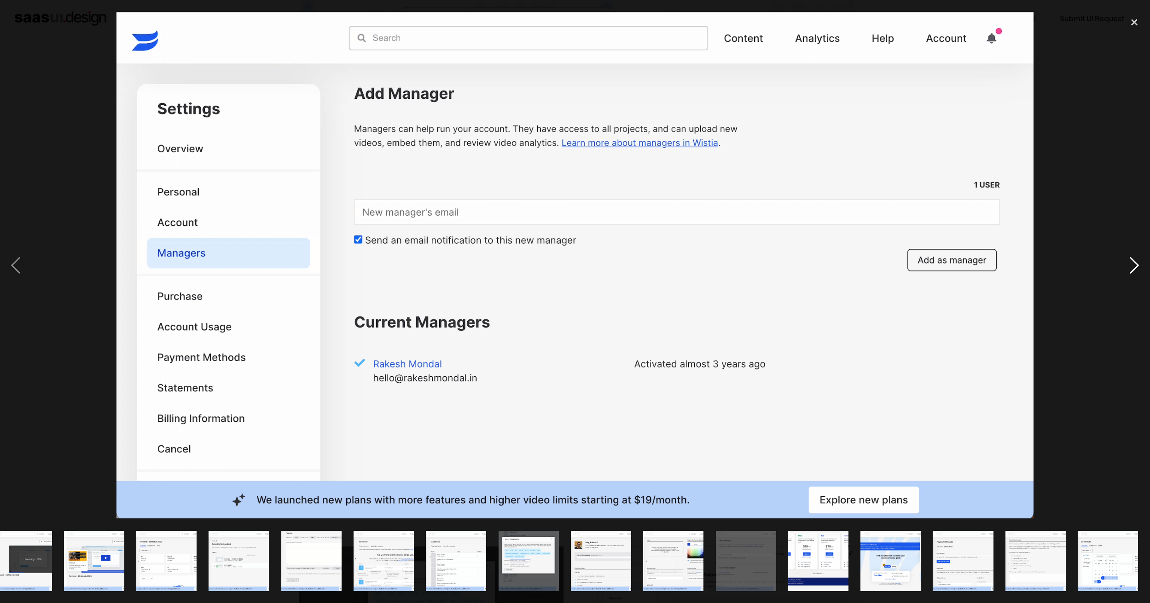
click at [1136, 267] on div "next image" at bounding box center [1133, 265] width 31 height 507
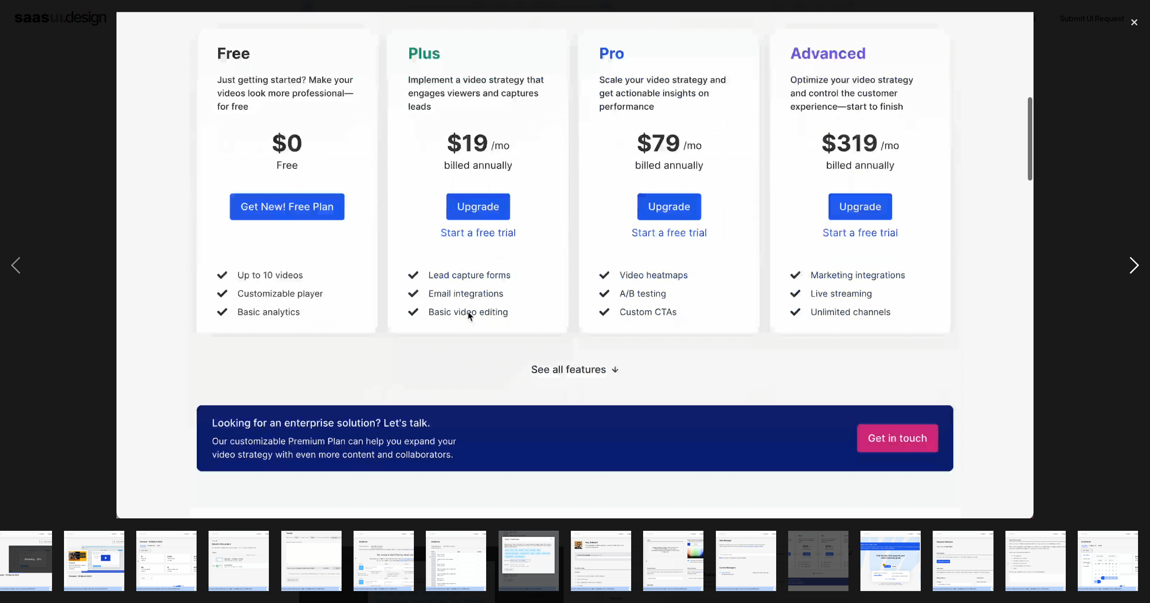
click at [1136, 267] on div "next image" at bounding box center [1133, 265] width 31 height 507
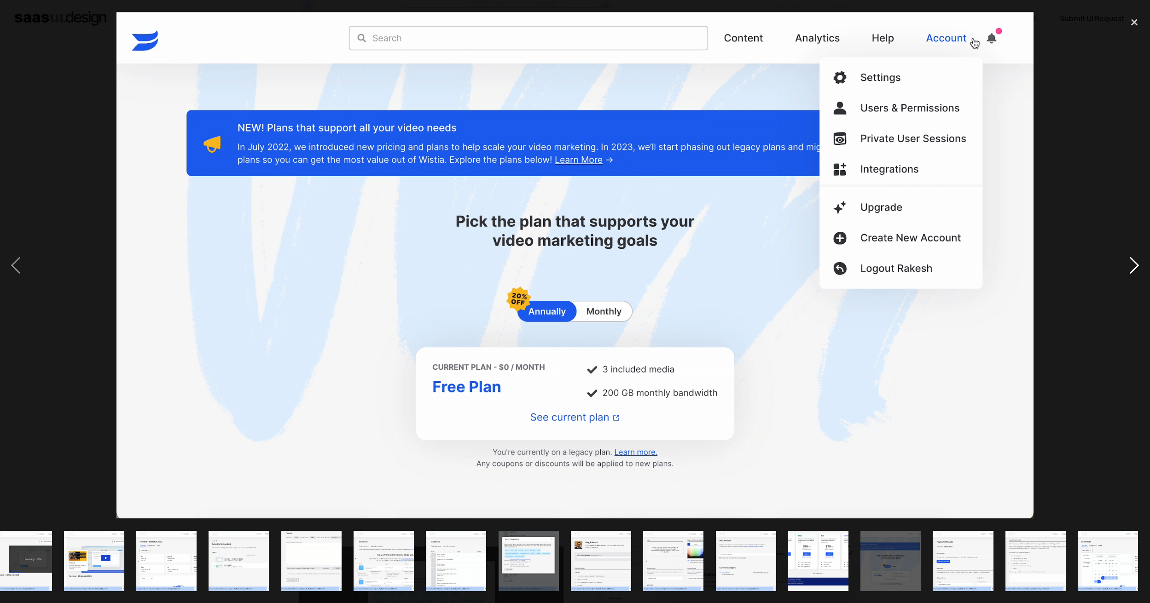
click at [1136, 267] on div "next image" at bounding box center [1133, 265] width 31 height 507
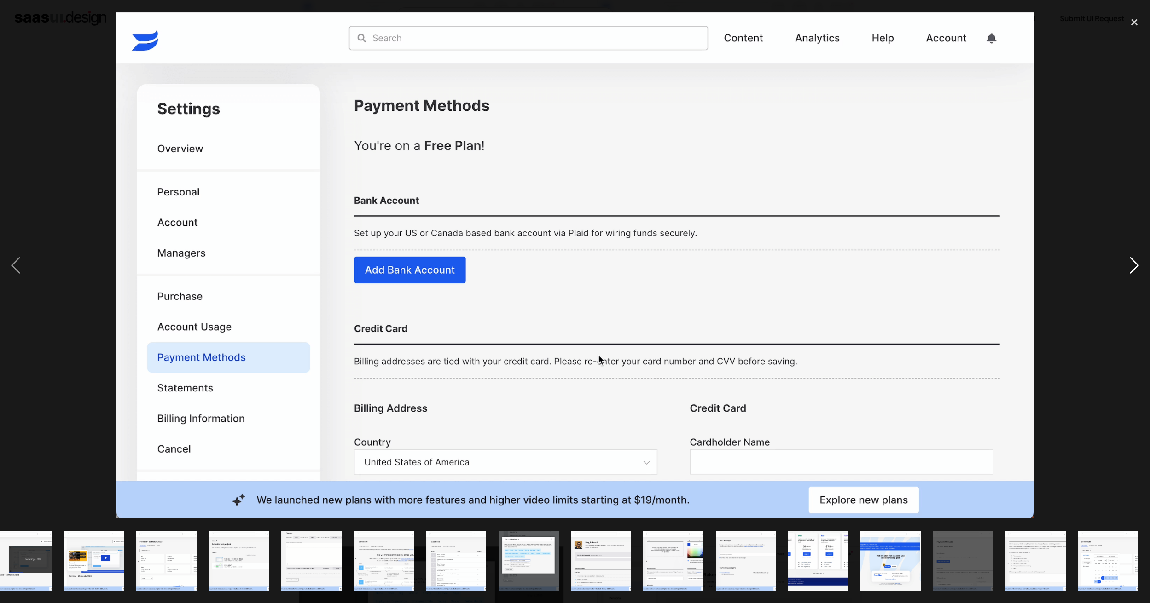
click at [1136, 267] on div "next image" at bounding box center [1133, 265] width 31 height 507
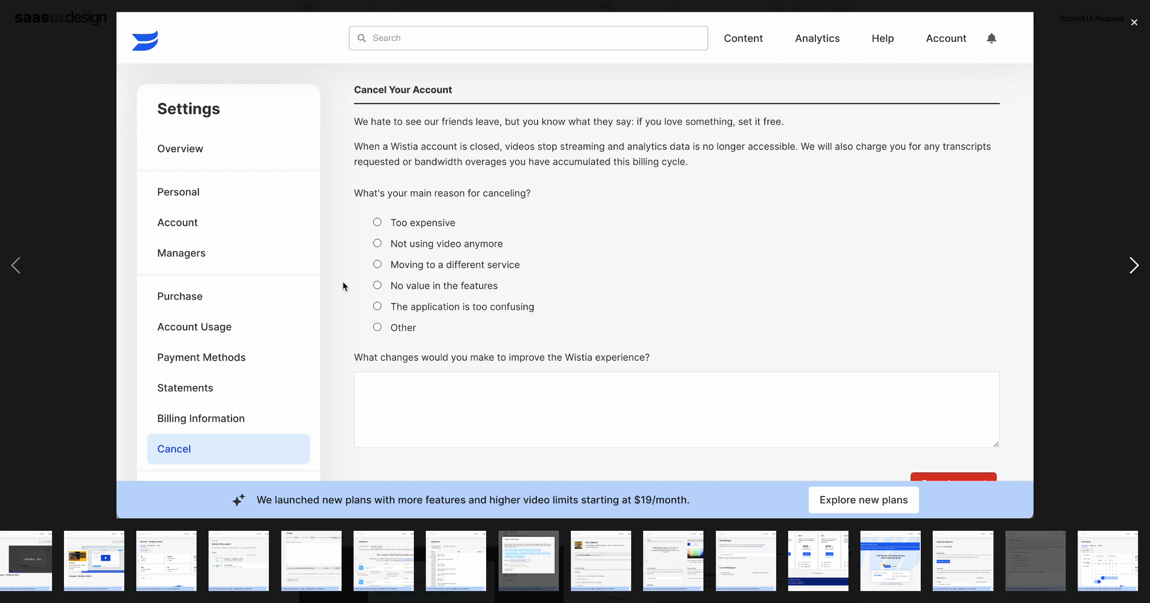
click at [1136, 267] on div "next image" at bounding box center [1133, 265] width 31 height 507
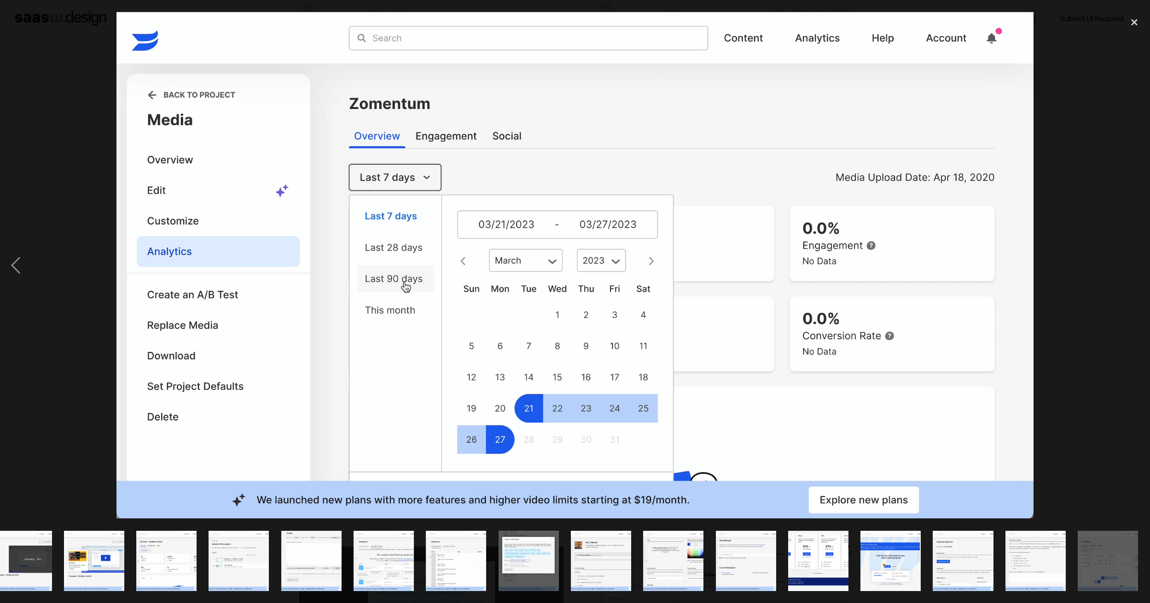
click at [1136, 267] on div "next image" at bounding box center [1133, 265] width 31 height 507
click at [1136, 18] on div "close lightbox" at bounding box center [1133, 22] width 31 height 20
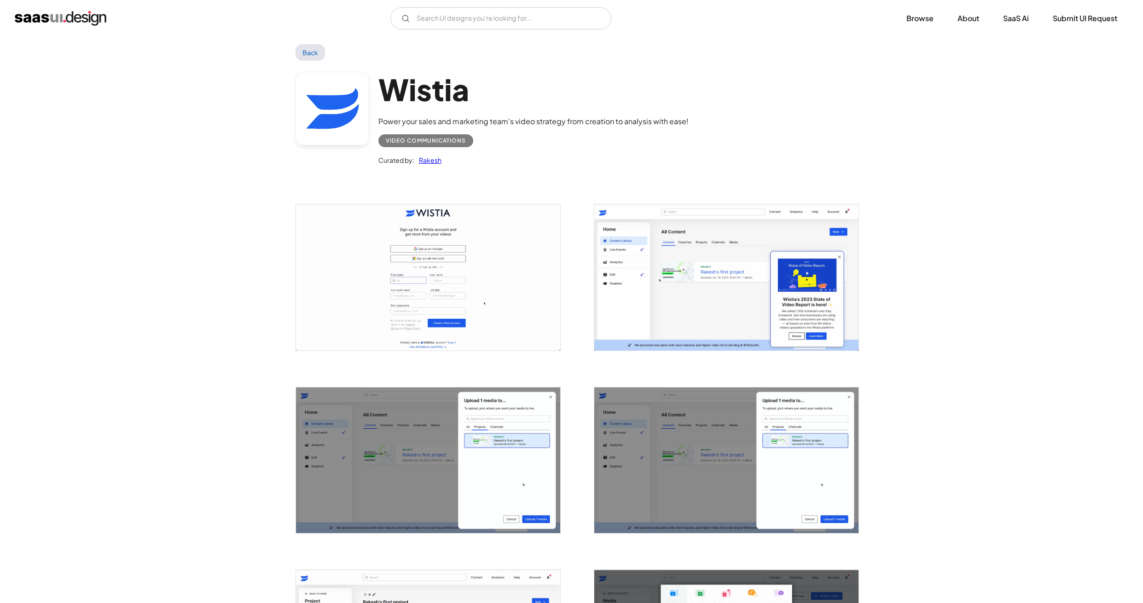
scroll to position [0, 0]
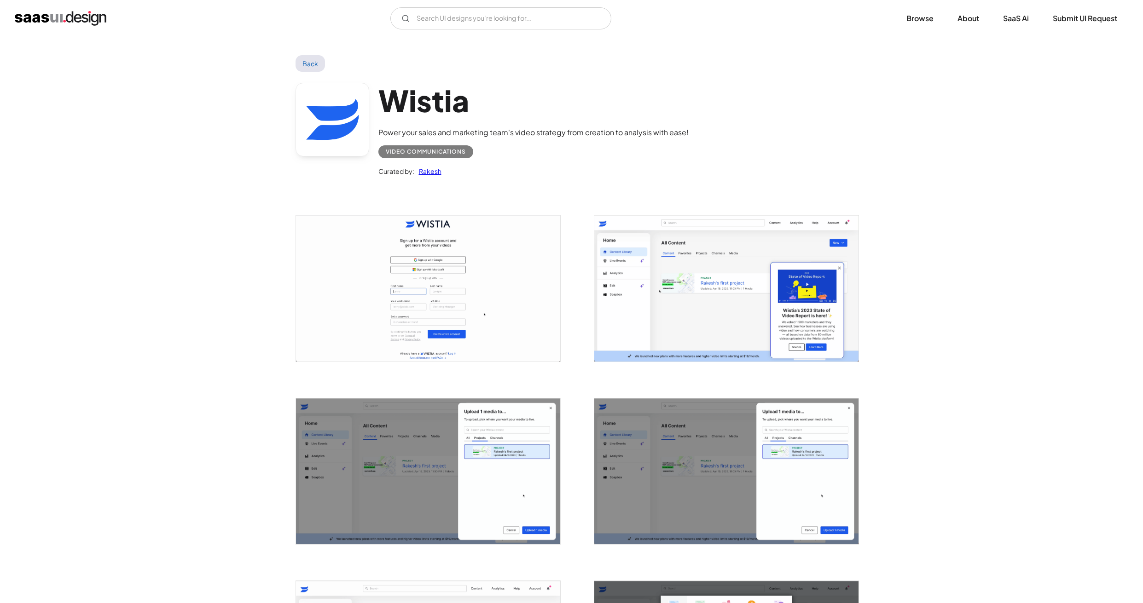
click at [305, 65] on link "Back" at bounding box center [310, 63] width 30 height 17
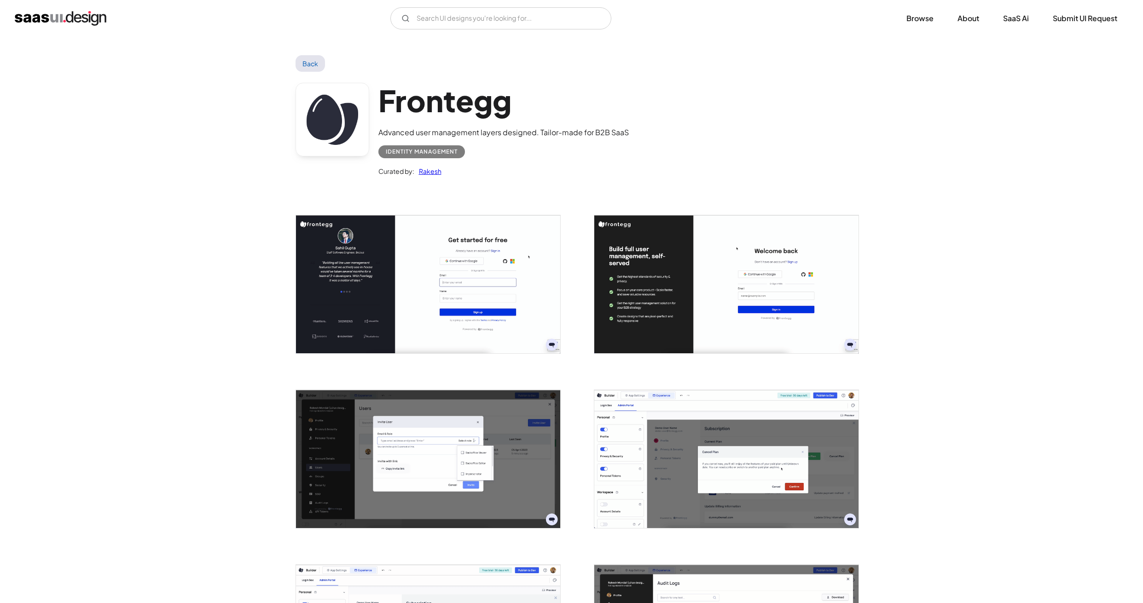
click at [379, 315] on img "open lightbox" at bounding box center [428, 284] width 264 height 138
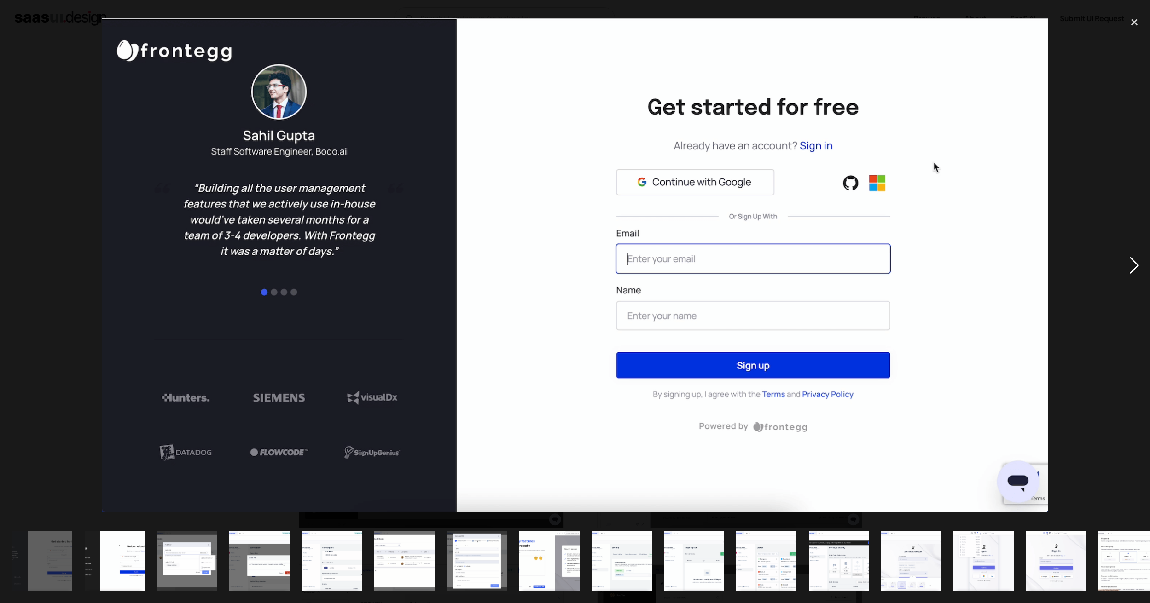
click at [1132, 263] on div "next image" at bounding box center [1133, 265] width 31 height 507
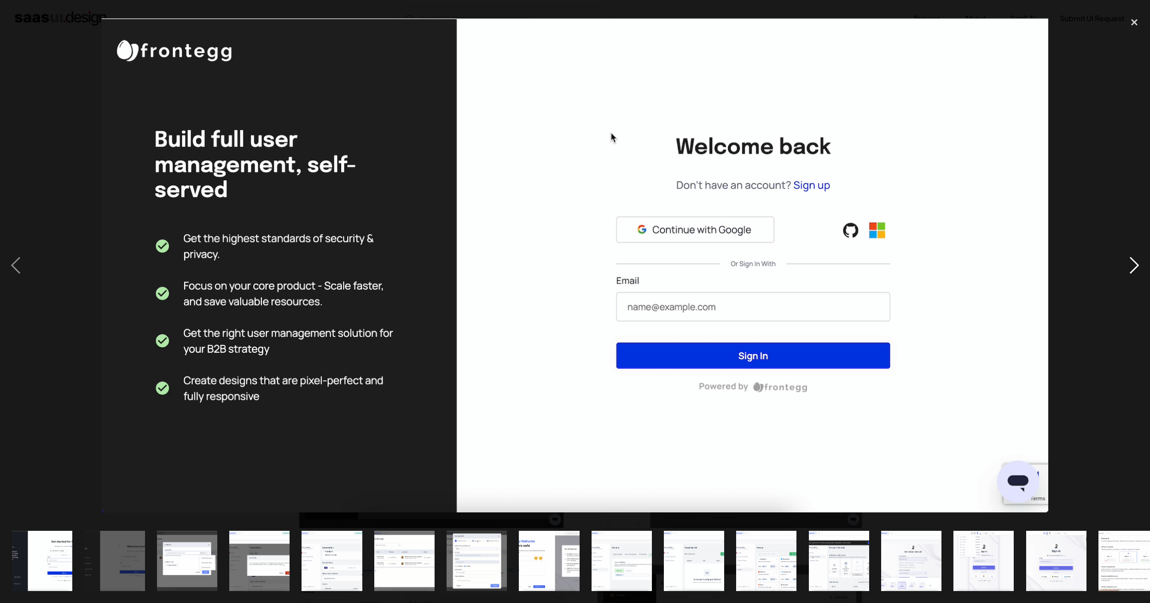
click at [1133, 266] on div "next image" at bounding box center [1133, 265] width 31 height 507
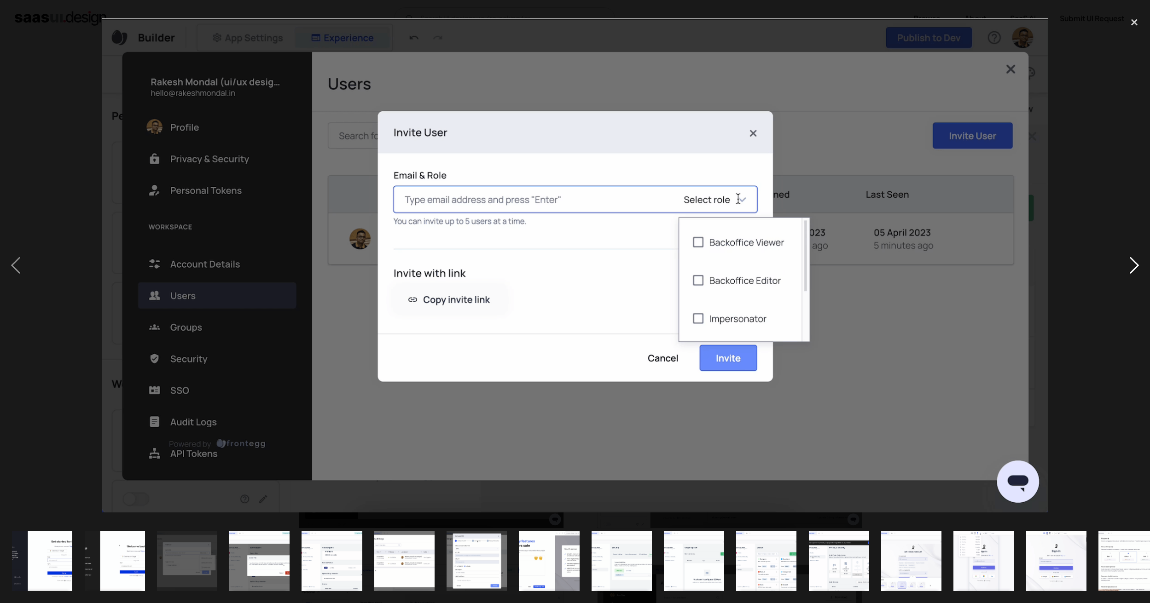
click at [1133, 266] on div "next image" at bounding box center [1133, 265] width 31 height 507
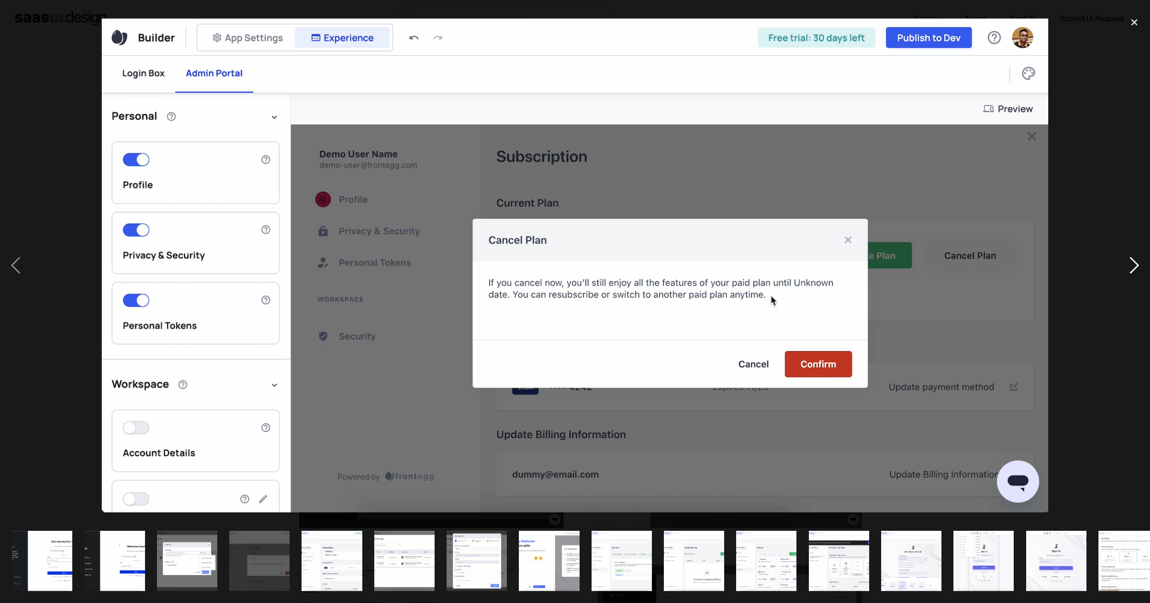
click at [1133, 266] on div "next image" at bounding box center [1133, 265] width 31 height 507
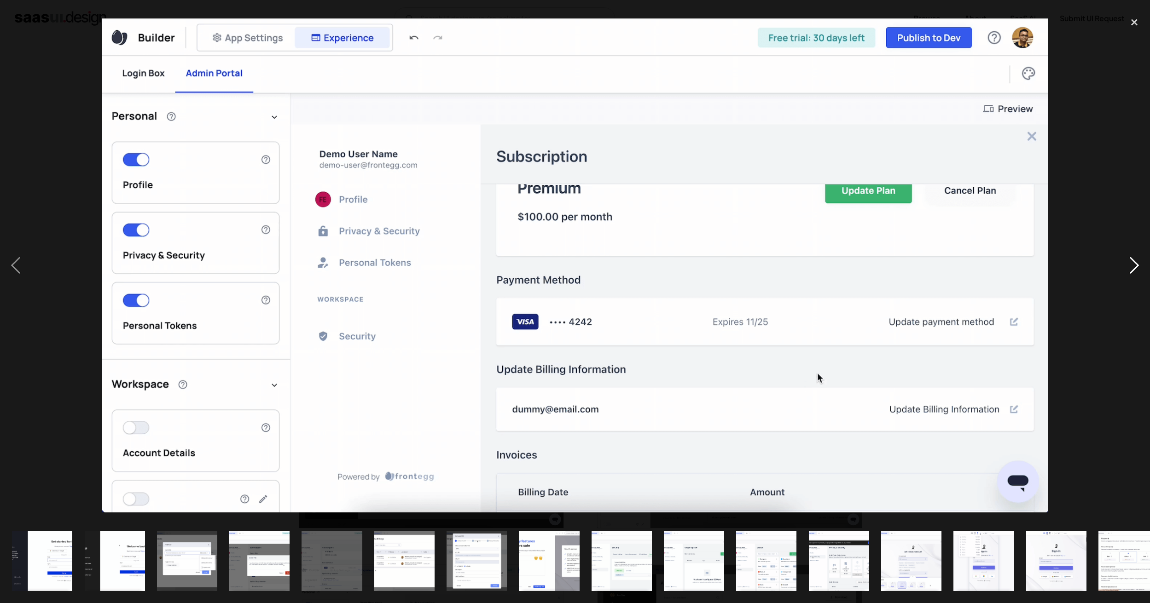
click at [1133, 266] on div "next image" at bounding box center [1133, 265] width 31 height 507
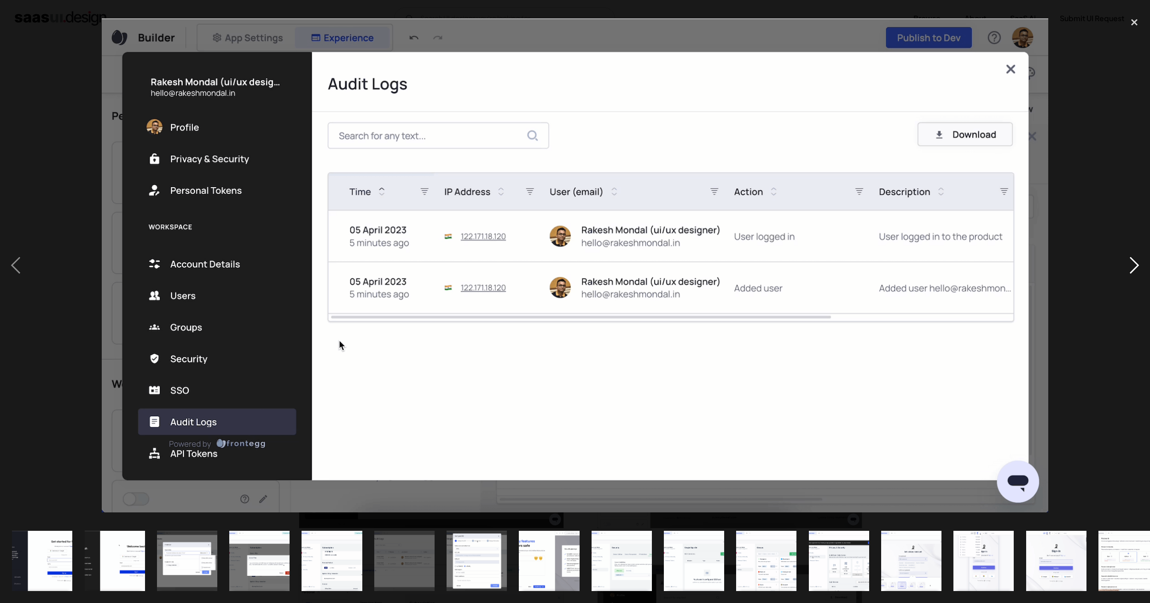
click at [1133, 266] on div "next image" at bounding box center [1133, 265] width 31 height 507
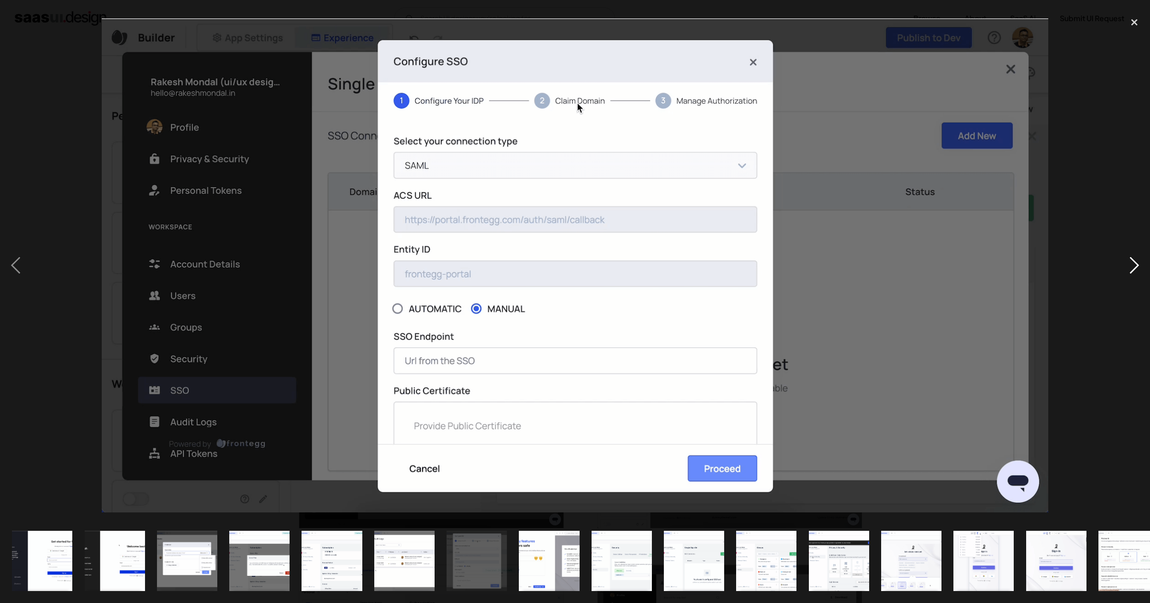
click at [1133, 266] on div "next image" at bounding box center [1133, 265] width 31 height 507
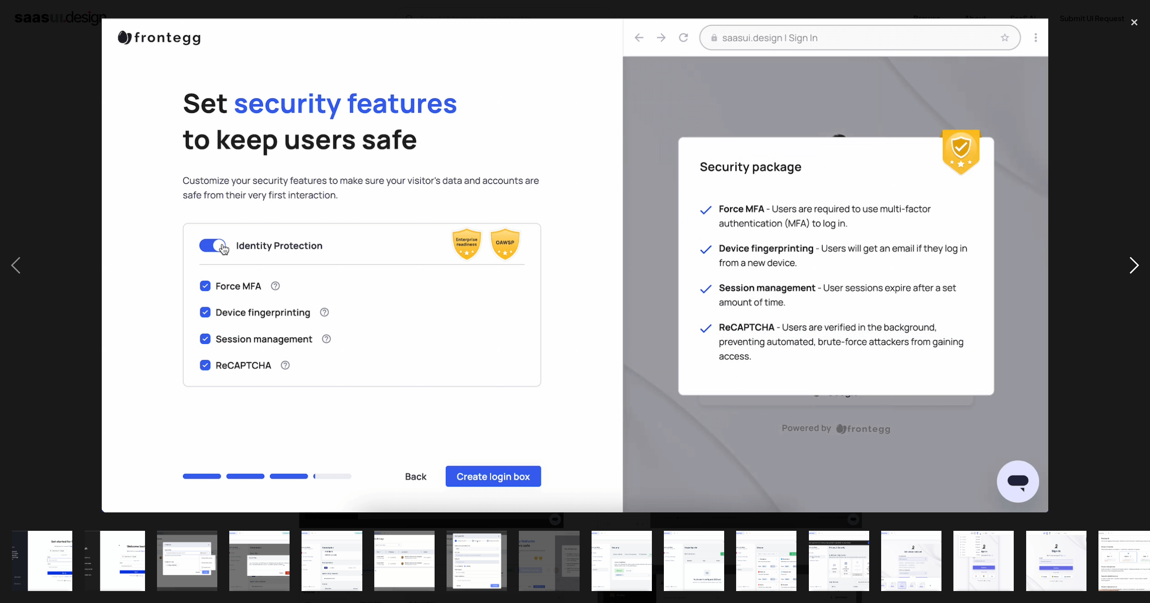
click at [1133, 266] on div "next image" at bounding box center [1133, 265] width 31 height 507
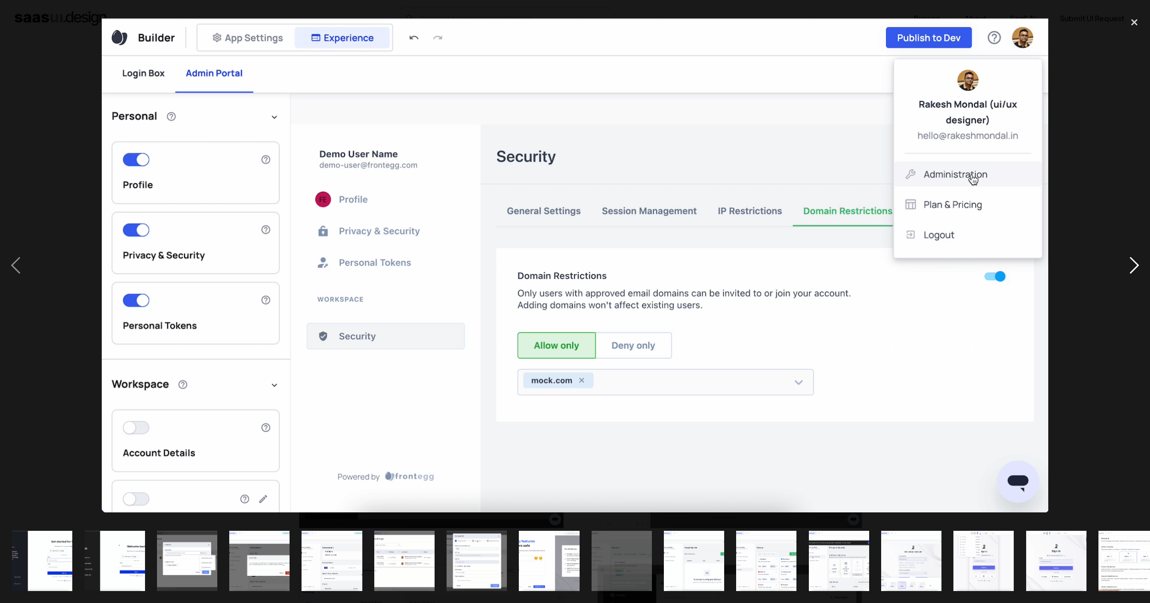
click at [1131, 266] on div "next image" at bounding box center [1133, 265] width 31 height 507
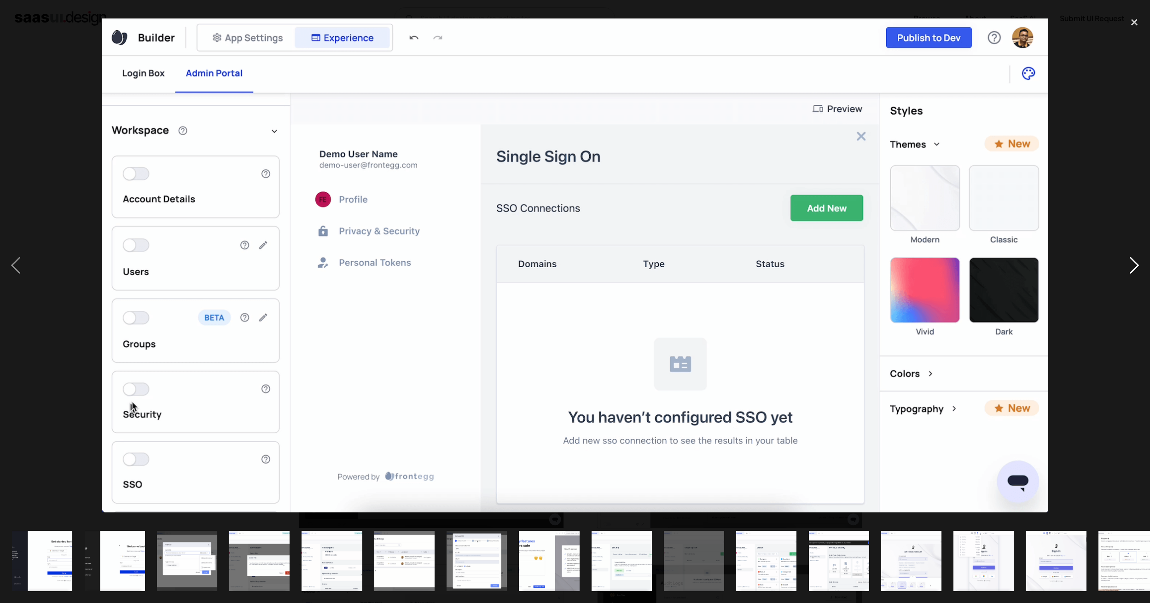
click at [1130, 266] on div "next image" at bounding box center [1133, 265] width 31 height 507
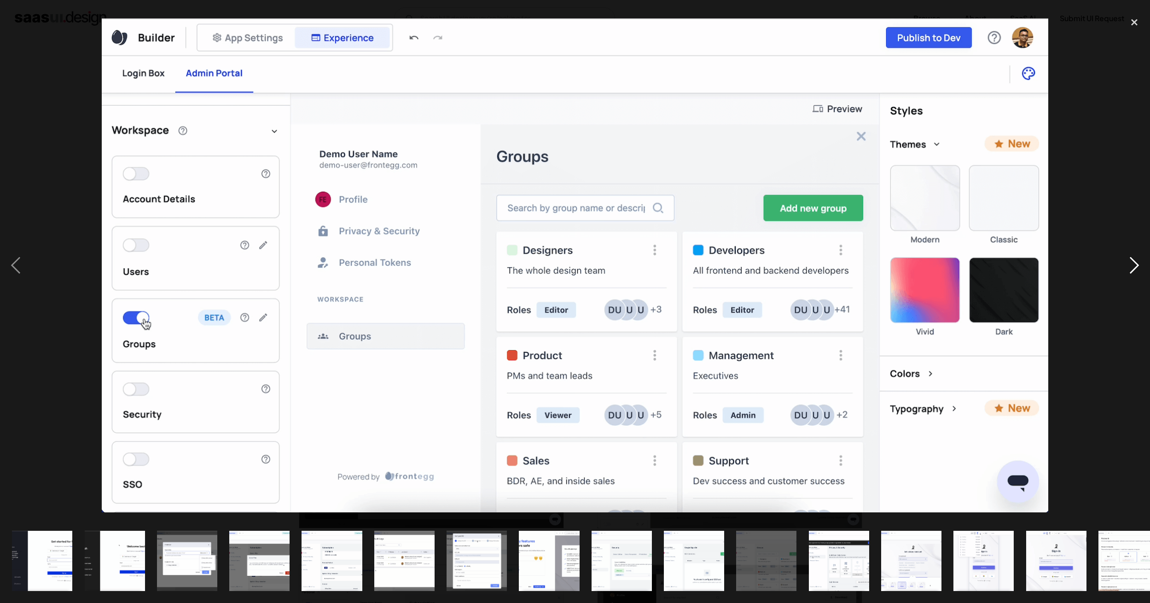
drag, startPoint x: 1130, startPoint y: 266, endPoint x: 1121, endPoint y: 267, distance: 8.4
click at [1121, 267] on div "next image" at bounding box center [1133, 265] width 31 height 507
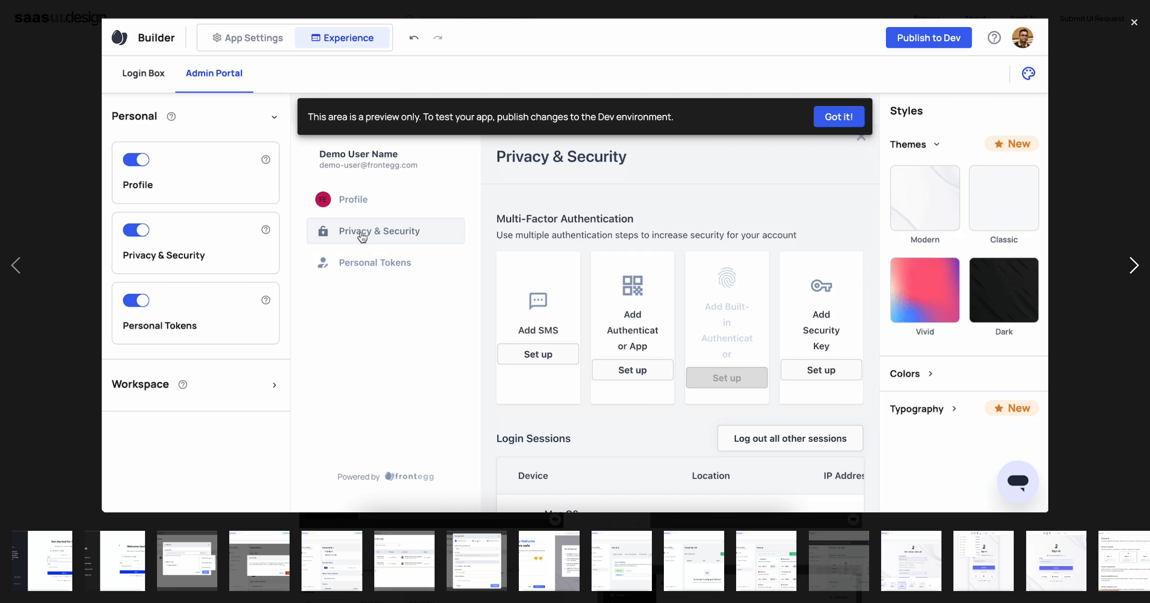
click at [1121, 267] on div "next image" at bounding box center [1133, 265] width 31 height 507
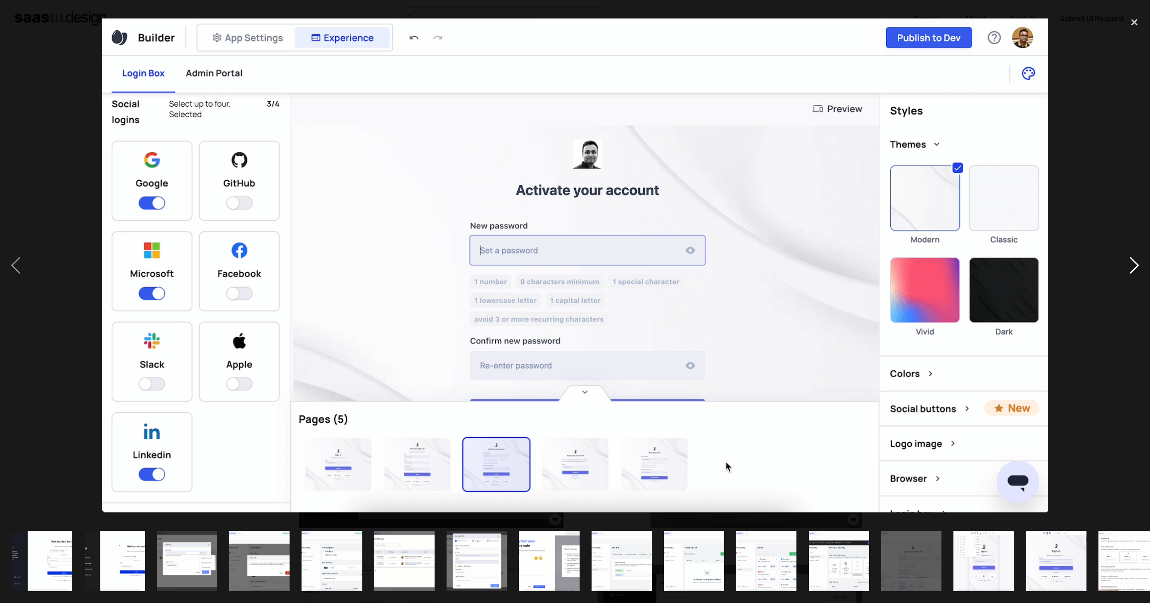
click at [1121, 267] on div "next image" at bounding box center [1133, 265] width 31 height 507
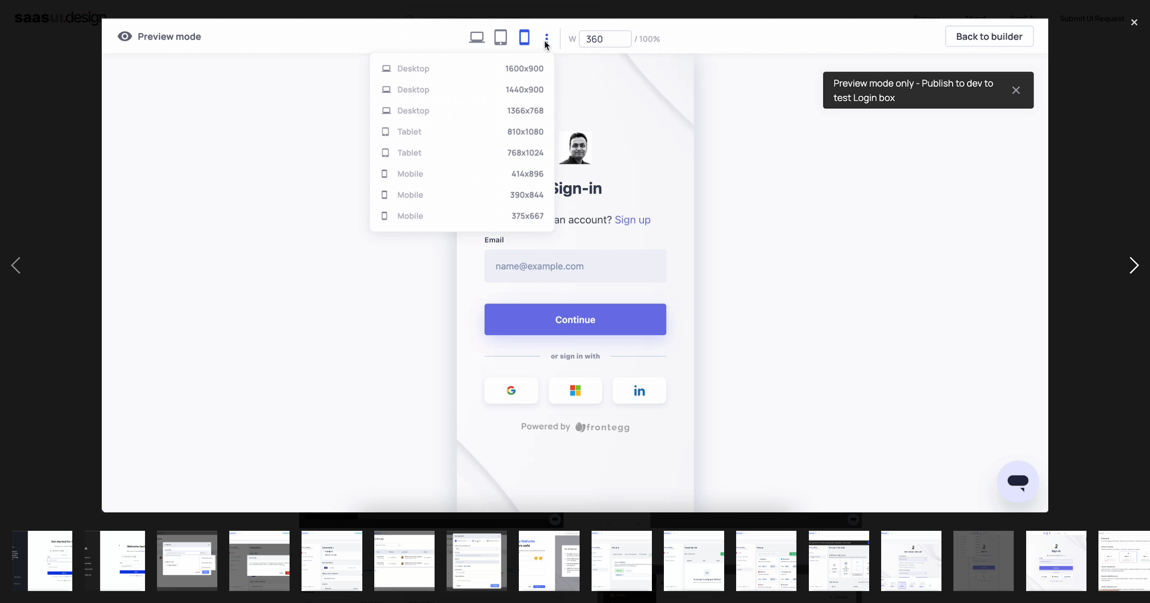
click at [1121, 267] on div "next image" at bounding box center [1133, 265] width 31 height 507
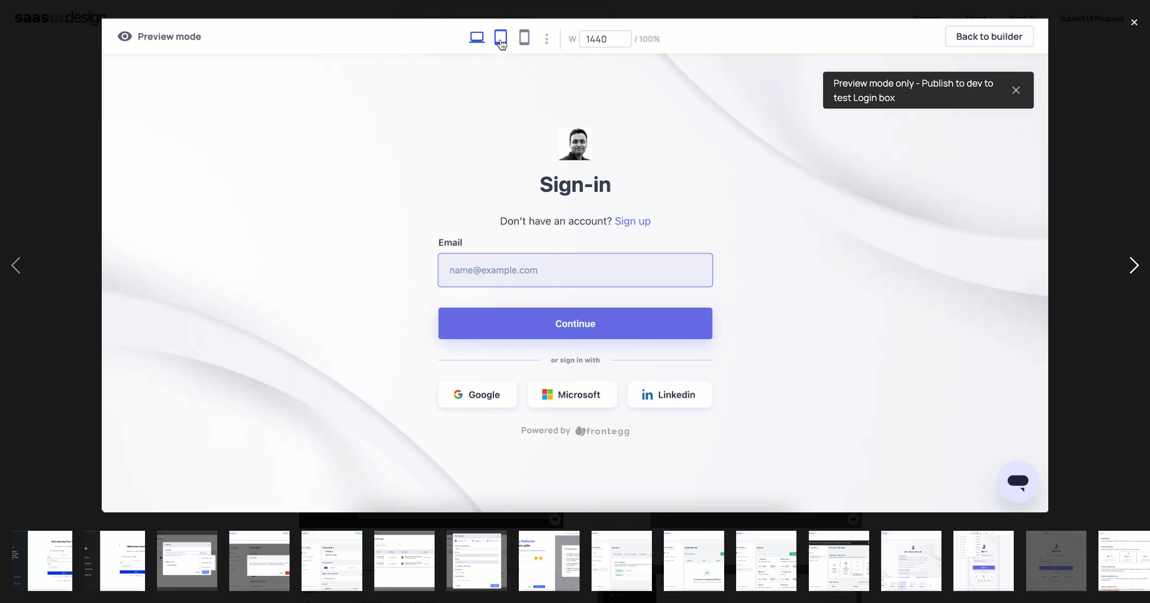
click at [1121, 267] on div "next image" at bounding box center [1133, 265] width 31 height 507
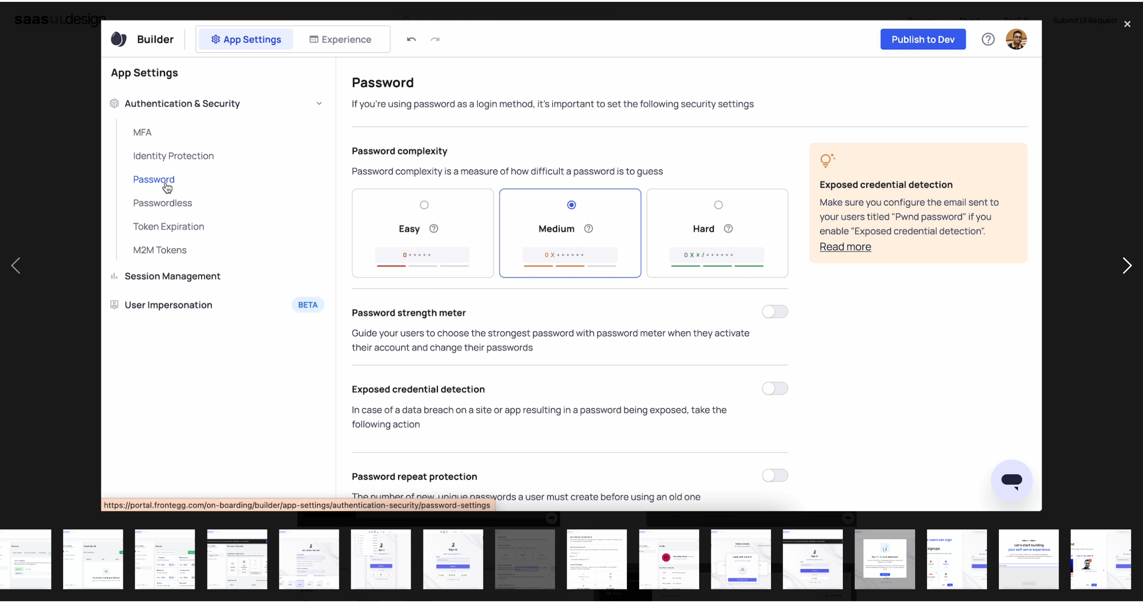
scroll to position [0, 600]
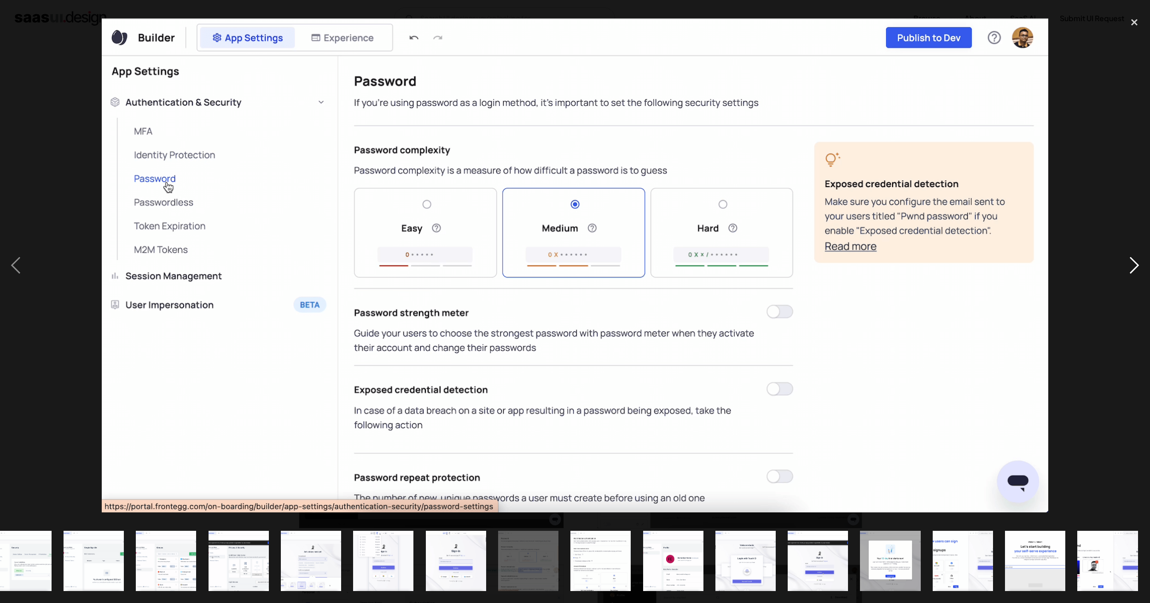
click at [1121, 267] on div "next image" at bounding box center [1133, 265] width 31 height 507
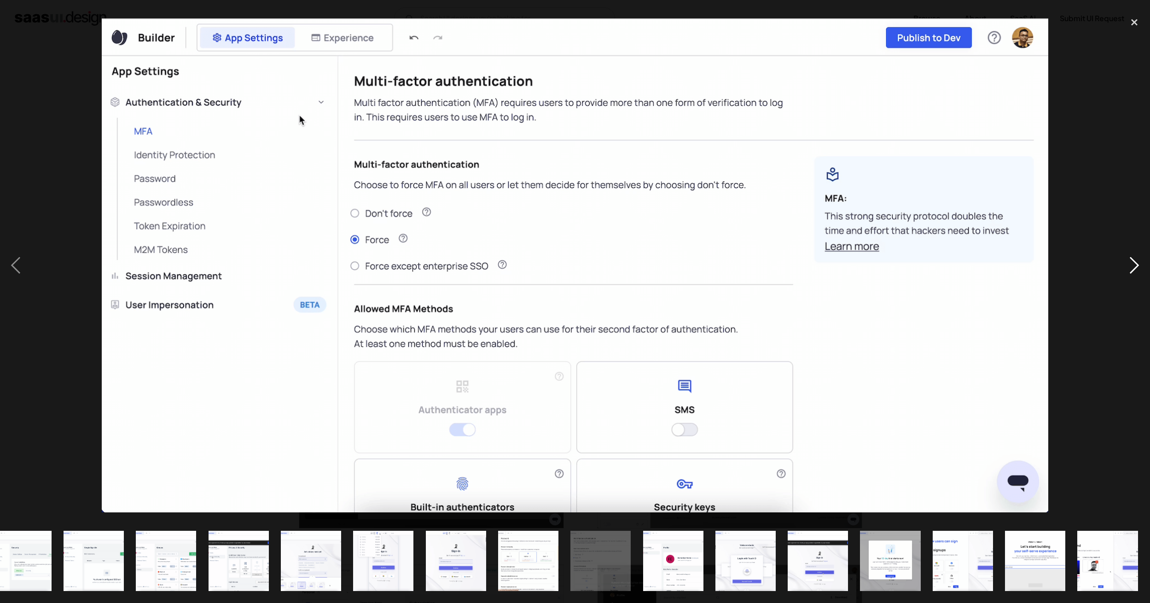
click at [1132, 271] on div "next image" at bounding box center [1133, 265] width 31 height 507
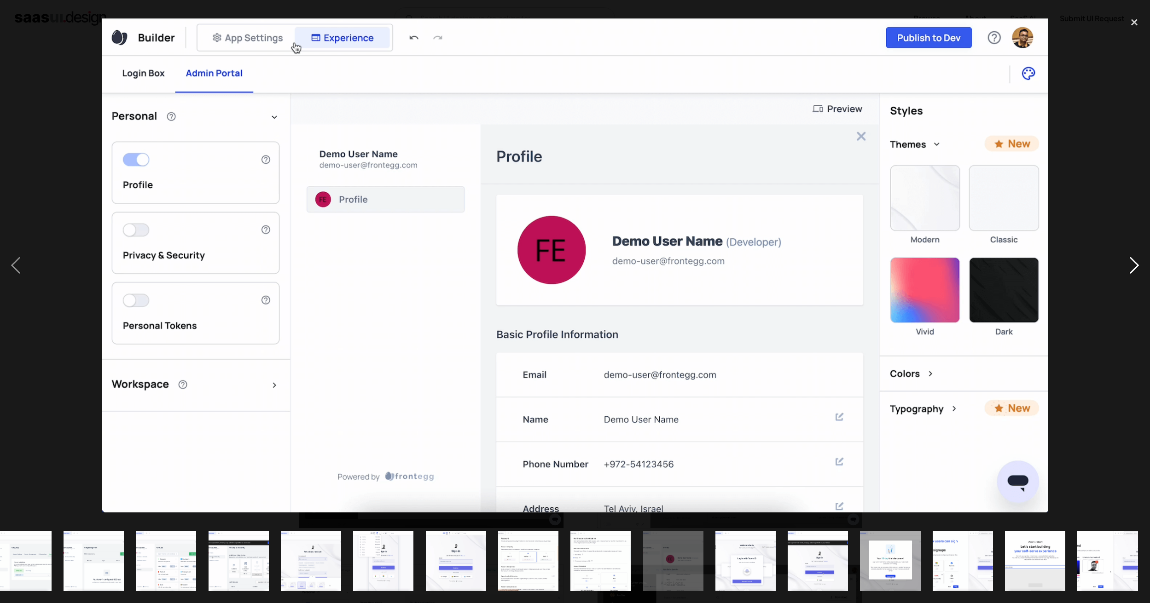
click at [1131, 270] on div "next image" at bounding box center [1133, 265] width 31 height 507
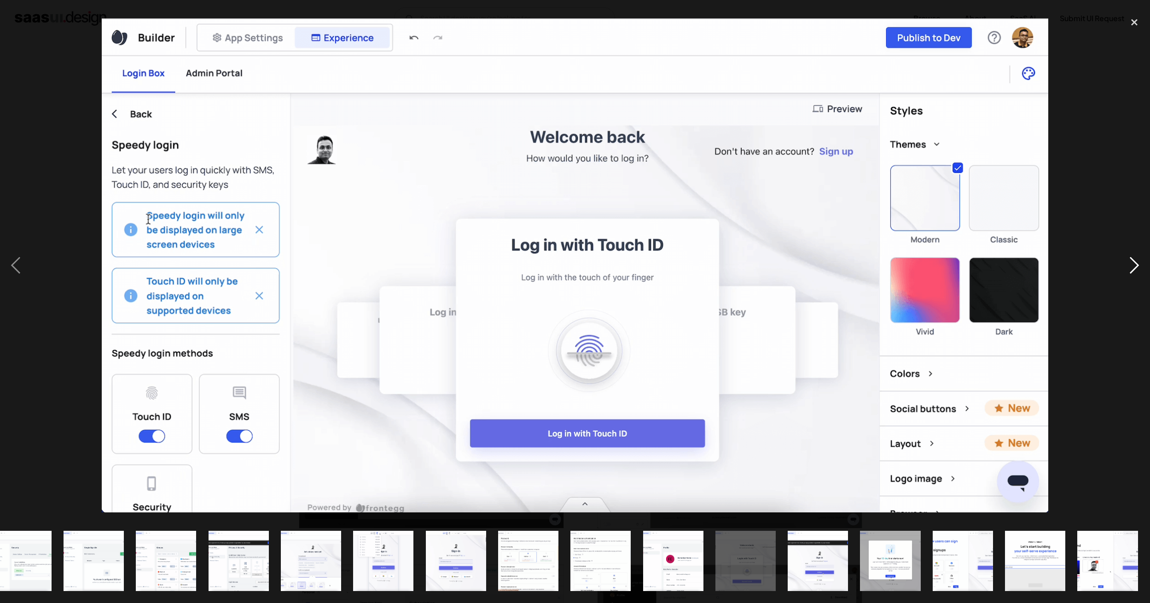
click at [1130, 270] on div "next image" at bounding box center [1133, 265] width 31 height 507
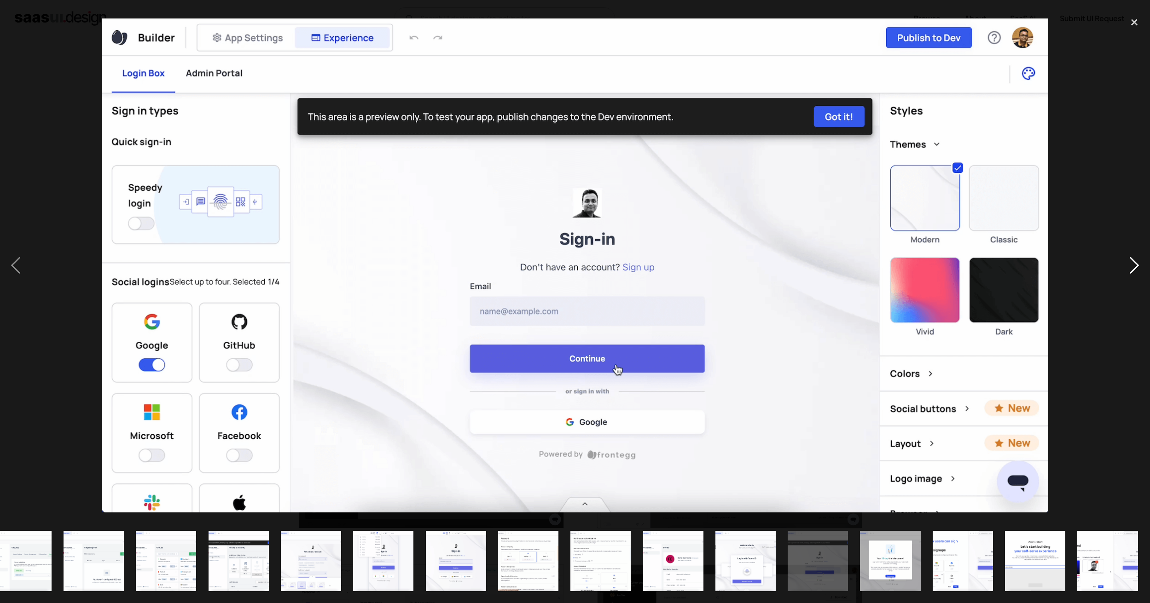
click at [1130, 270] on div "next image" at bounding box center [1133, 265] width 31 height 507
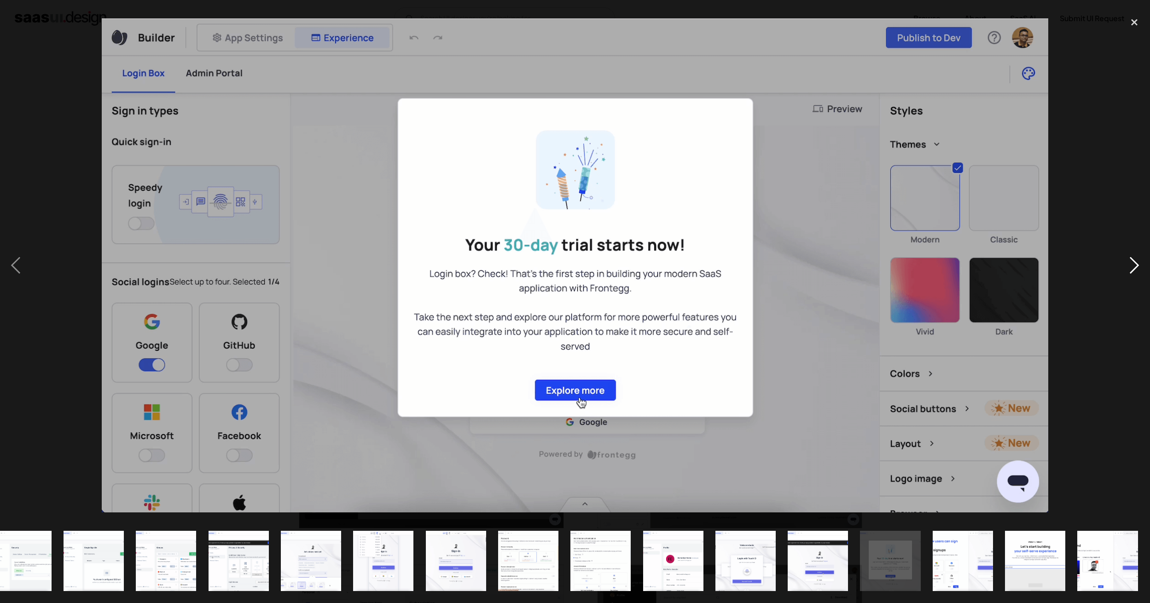
click at [1130, 270] on div "next image" at bounding box center [1133, 265] width 31 height 507
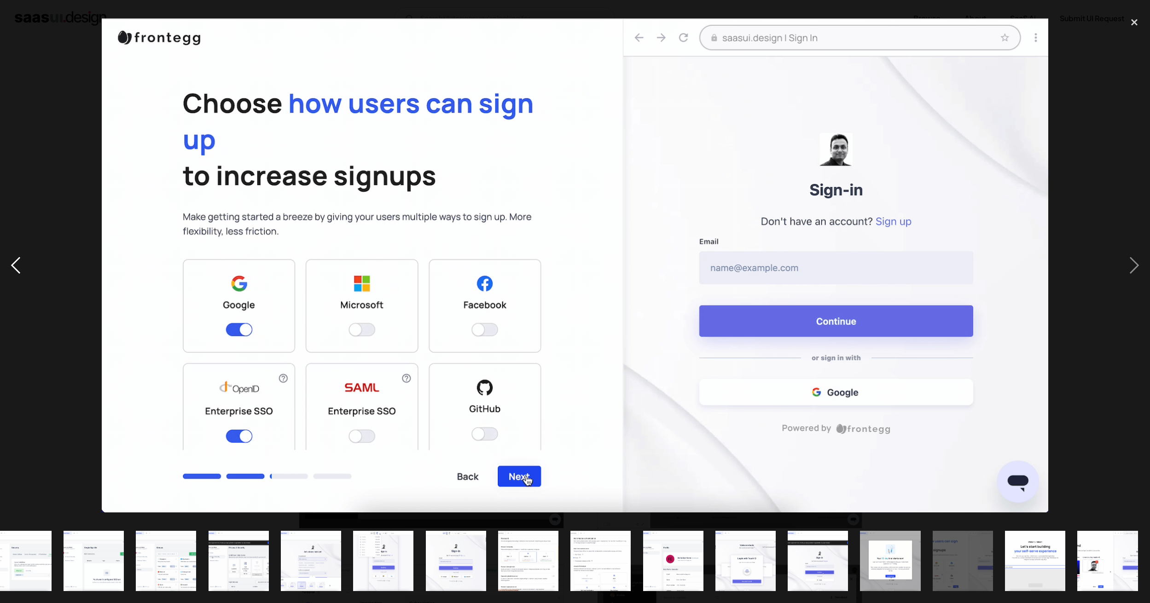
click at [16, 268] on div "previous image" at bounding box center [15, 265] width 31 height 507
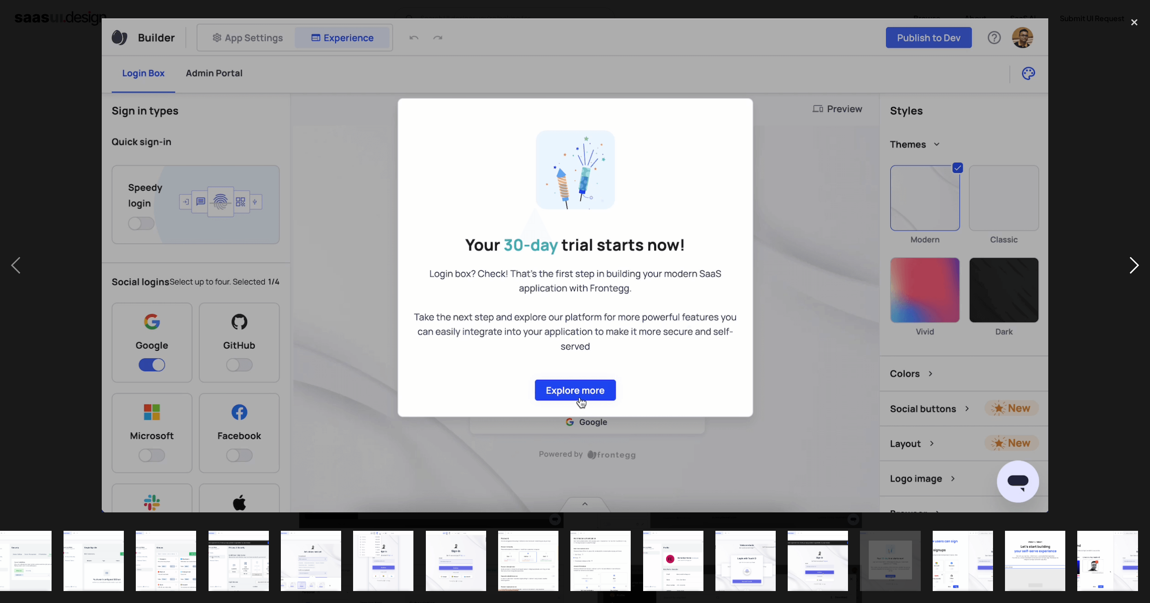
click at [1130, 258] on div "next image" at bounding box center [1133, 265] width 31 height 507
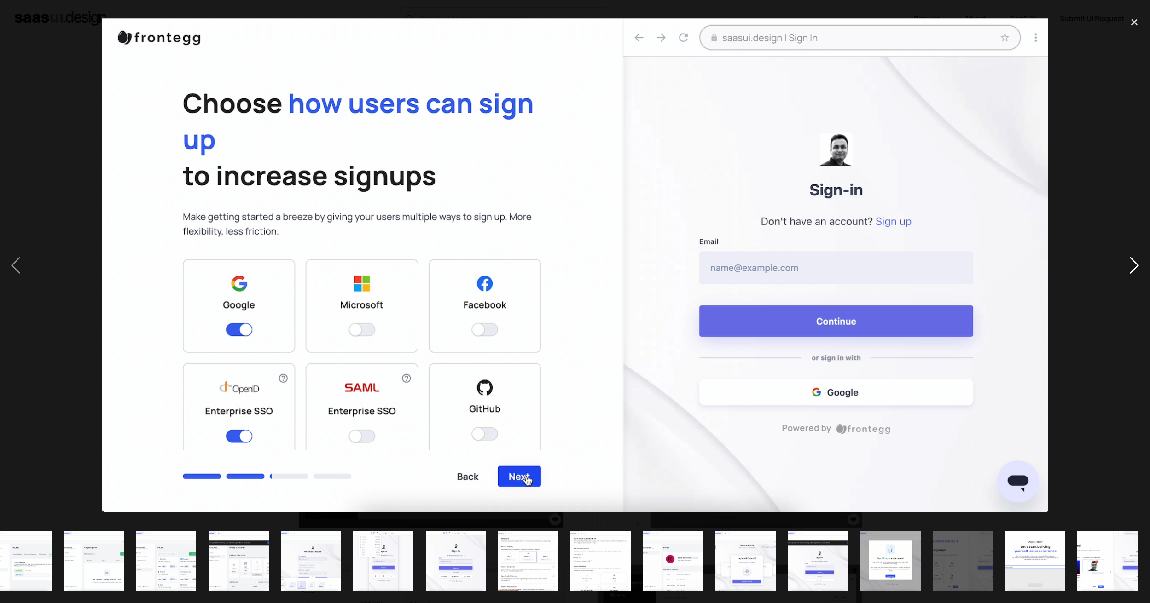
click at [1130, 259] on div "next image" at bounding box center [1133, 265] width 31 height 507
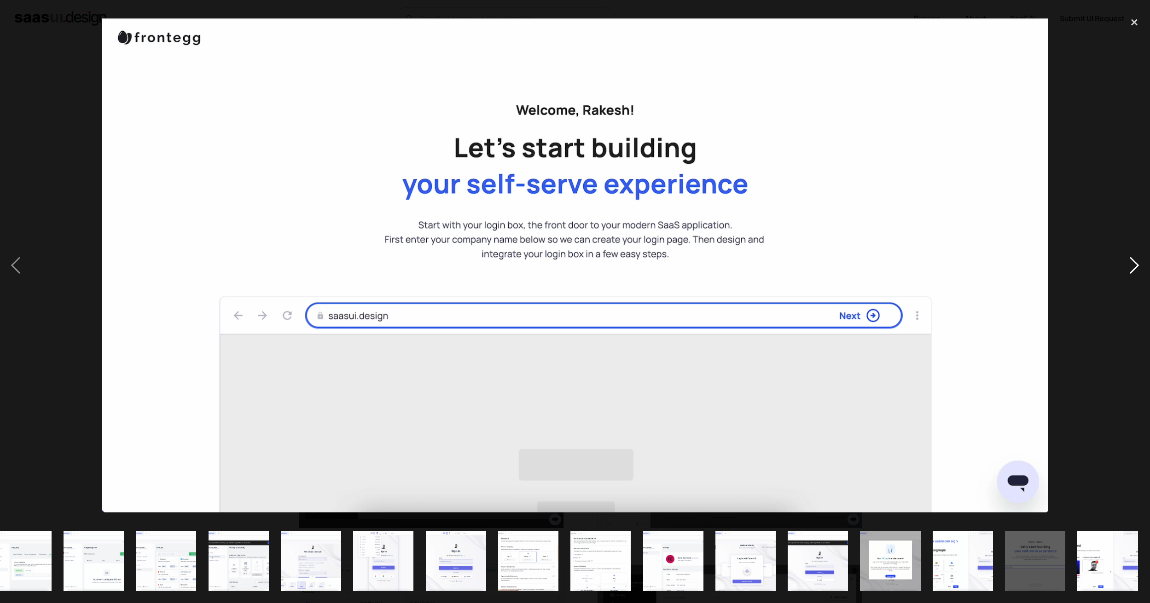
click at [1130, 259] on div "next image" at bounding box center [1133, 265] width 31 height 507
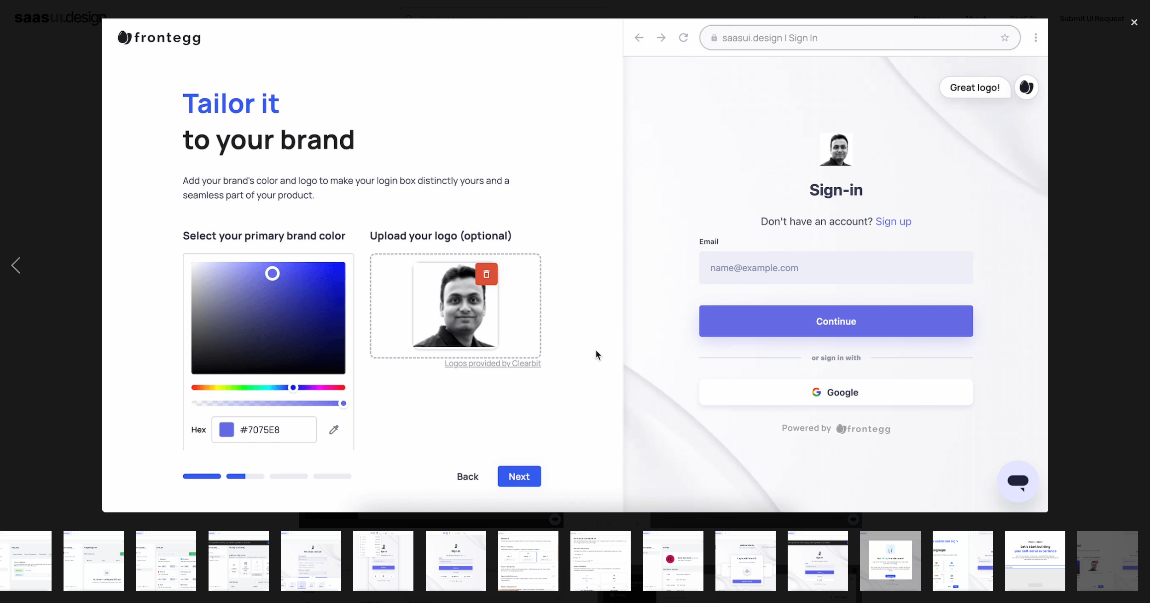
click at [1130, 259] on div "next image" at bounding box center [1133, 265] width 31 height 507
click at [1135, 23] on div "close lightbox" at bounding box center [1133, 22] width 31 height 20
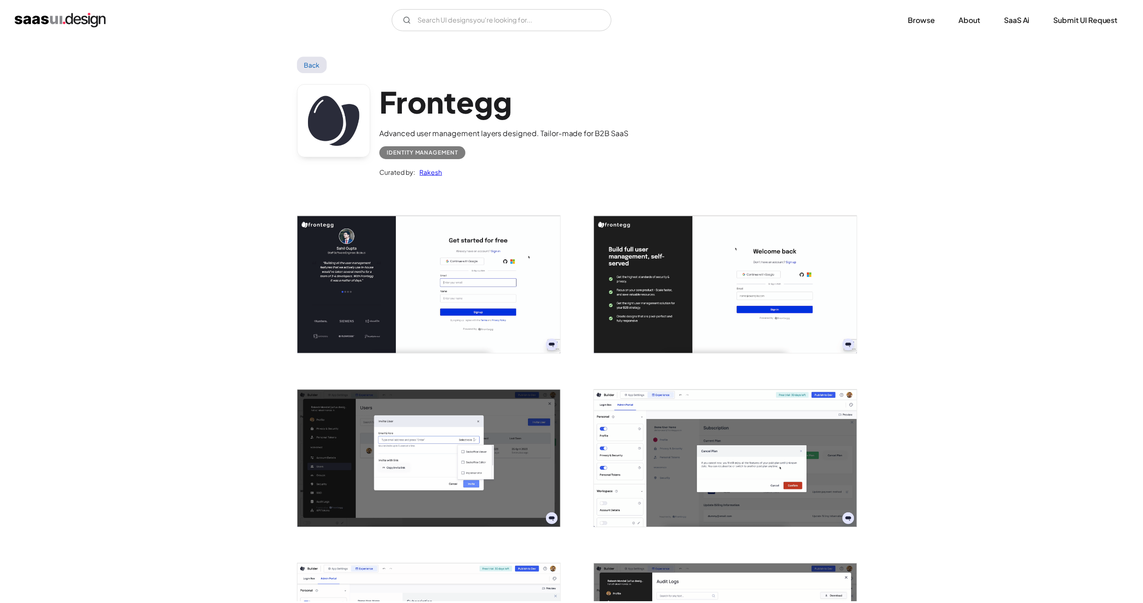
scroll to position [0, 0]
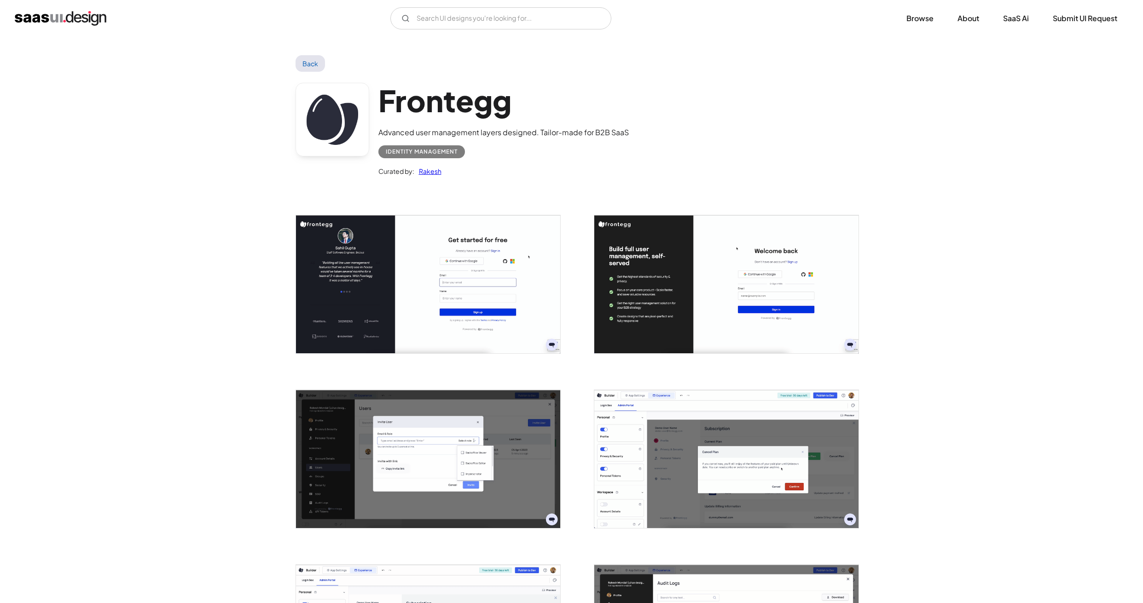
click at [304, 63] on link "Back" at bounding box center [310, 63] width 30 height 17
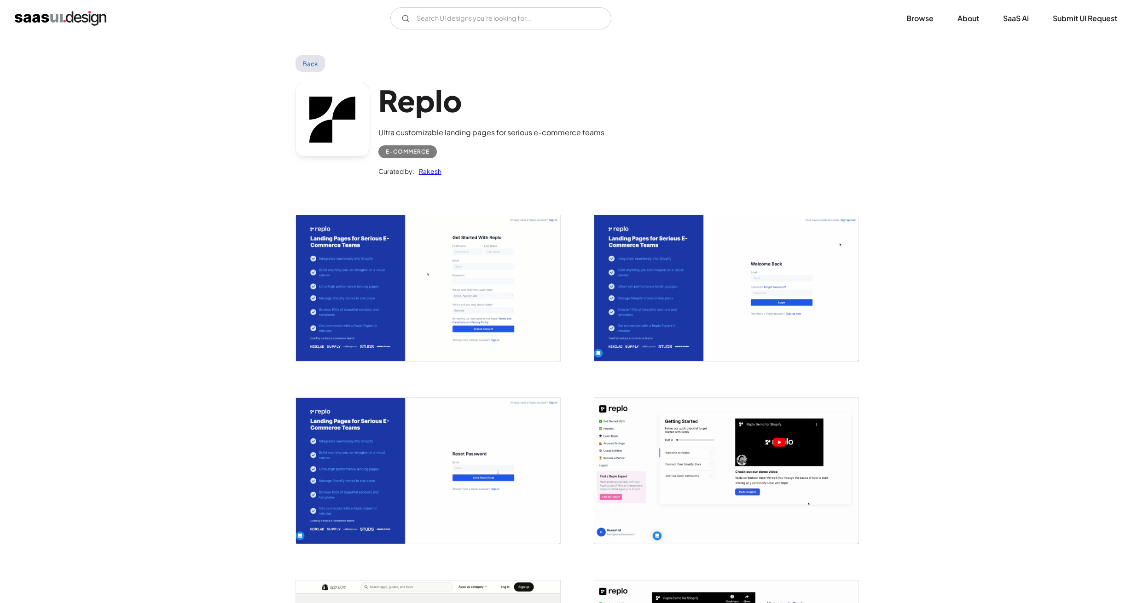
click at [353, 271] on img "open lightbox" at bounding box center [428, 288] width 264 height 146
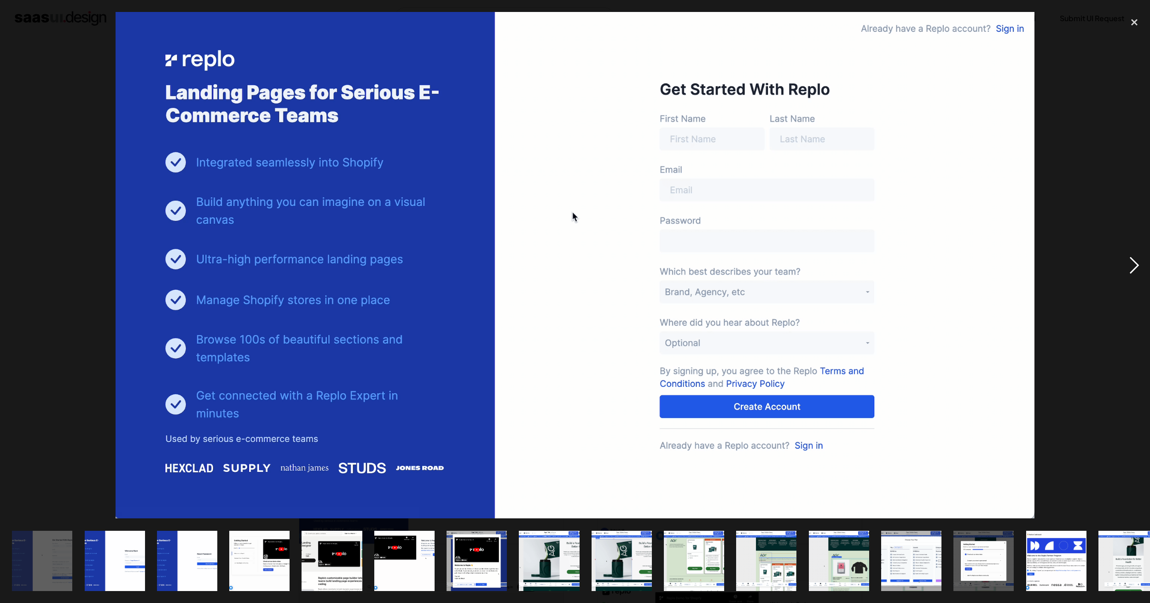
click at [1130, 267] on div "next image" at bounding box center [1133, 265] width 31 height 507
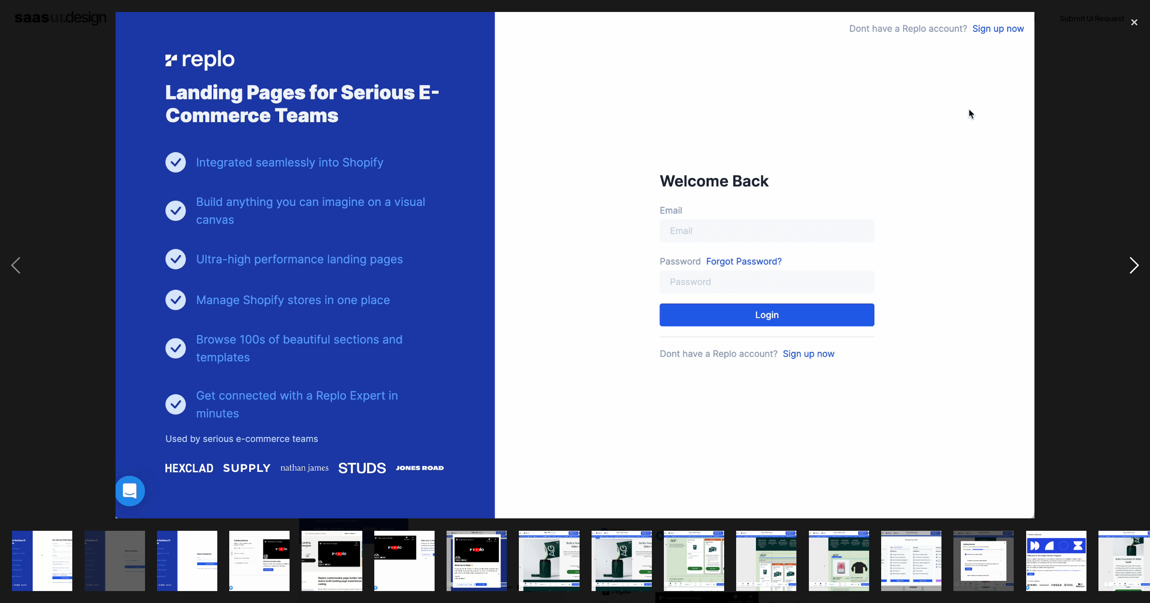
click at [1130, 267] on div "next image" at bounding box center [1133, 265] width 31 height 507
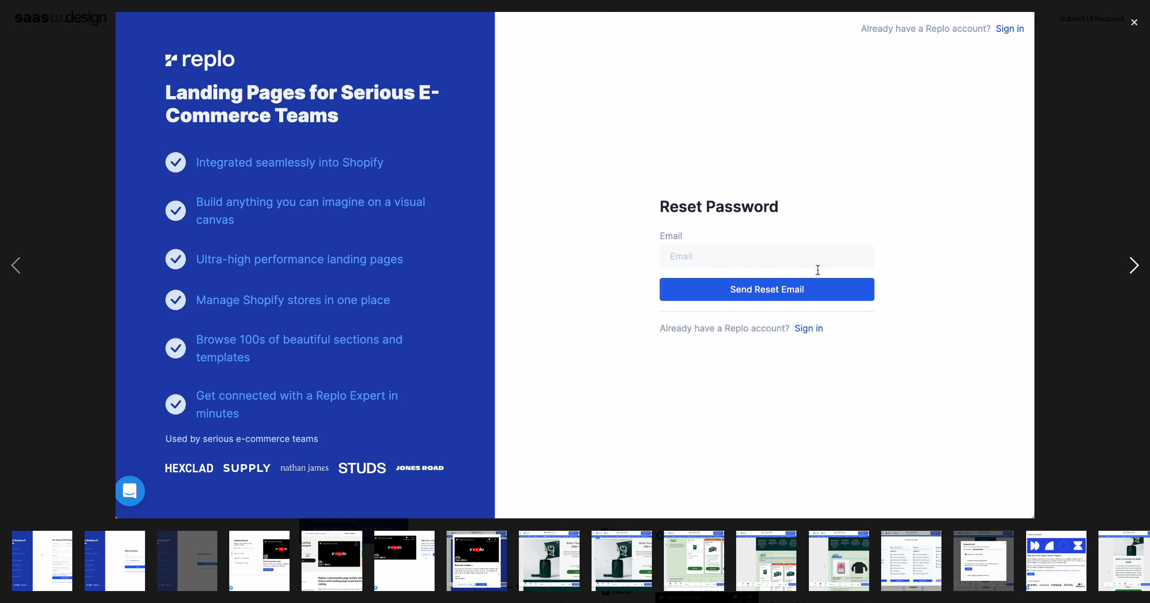
click at [1130, 267] on div "next image" at bounding box center [1133, 265] width 31 height 507
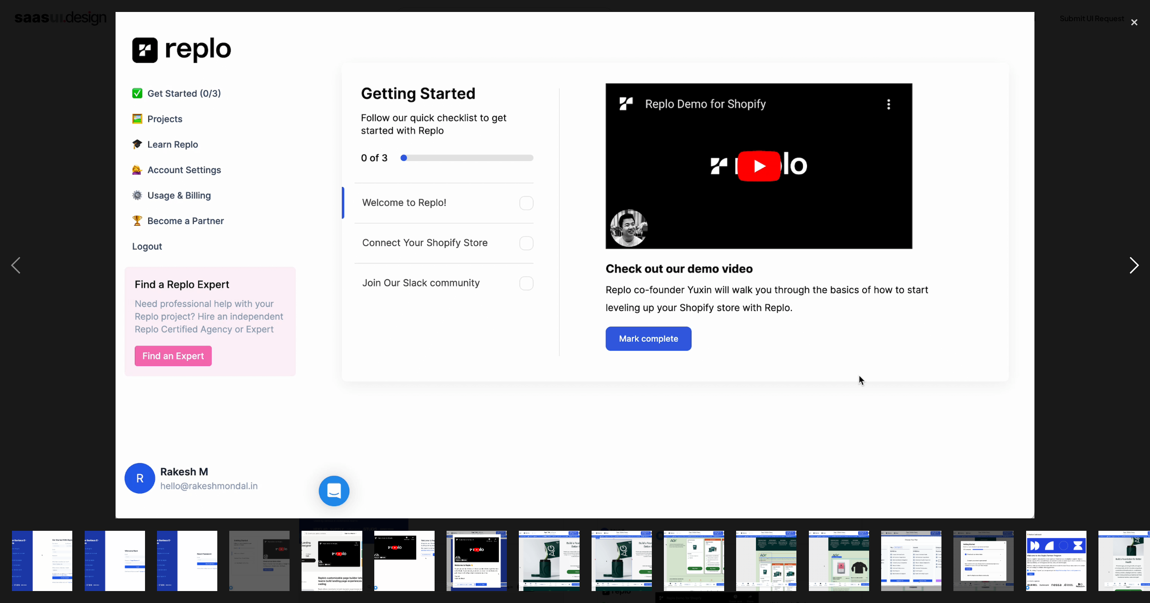
click at [1130, 267] on div "next image" at bounding box center [1133, 265] width 31 height 507
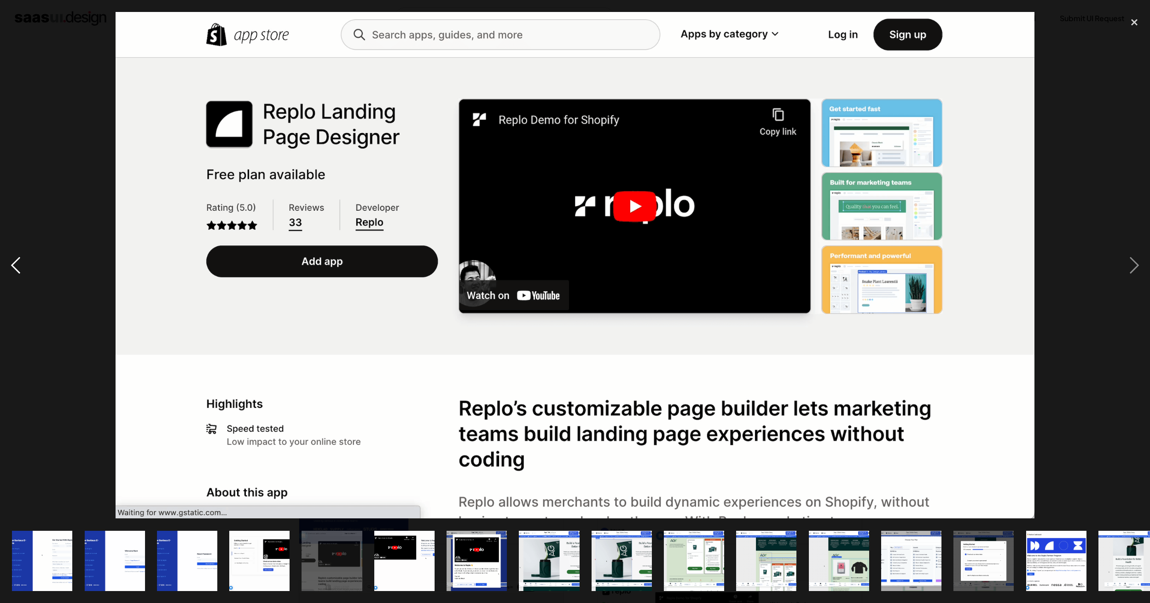
click at [9, 272] on div "previous image" at bounding box center [15, 265] width 31 height 507
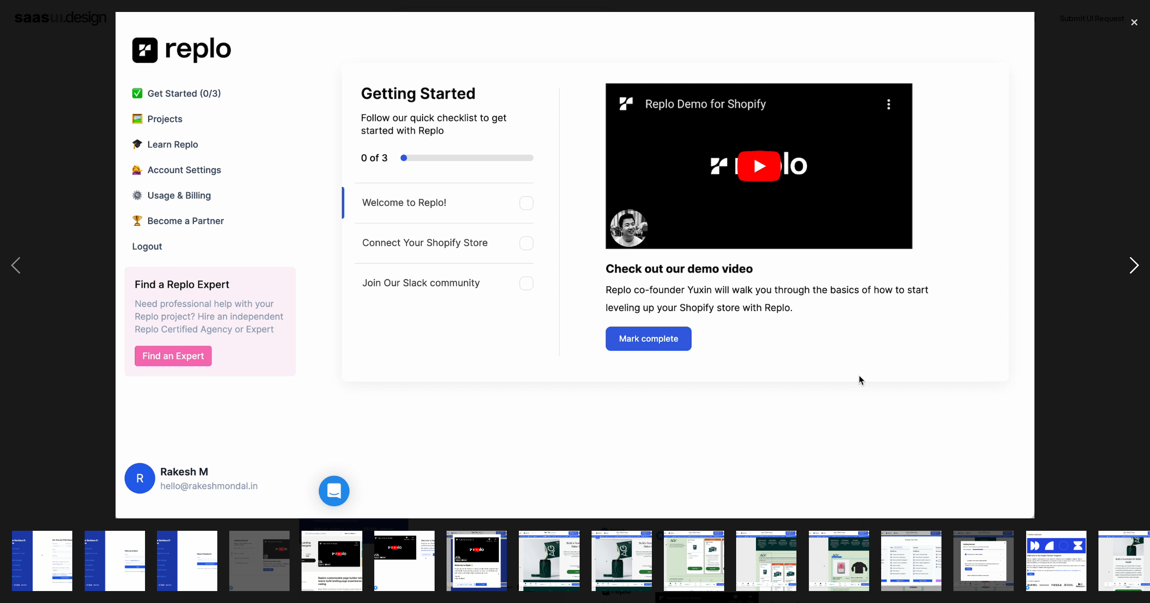
click at [1133, 264] on div "next image" at bounding box center [1133, 265] width 31 height 507
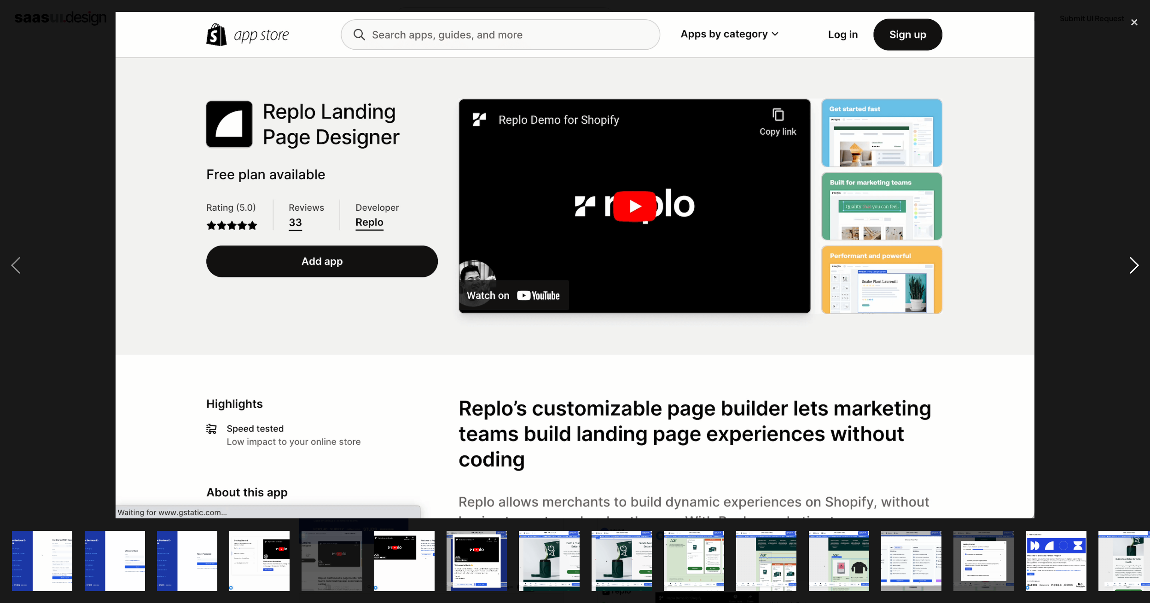
click at [1131, 265] on div "next image" at bounding box center [1133, 265] width 31 height 507
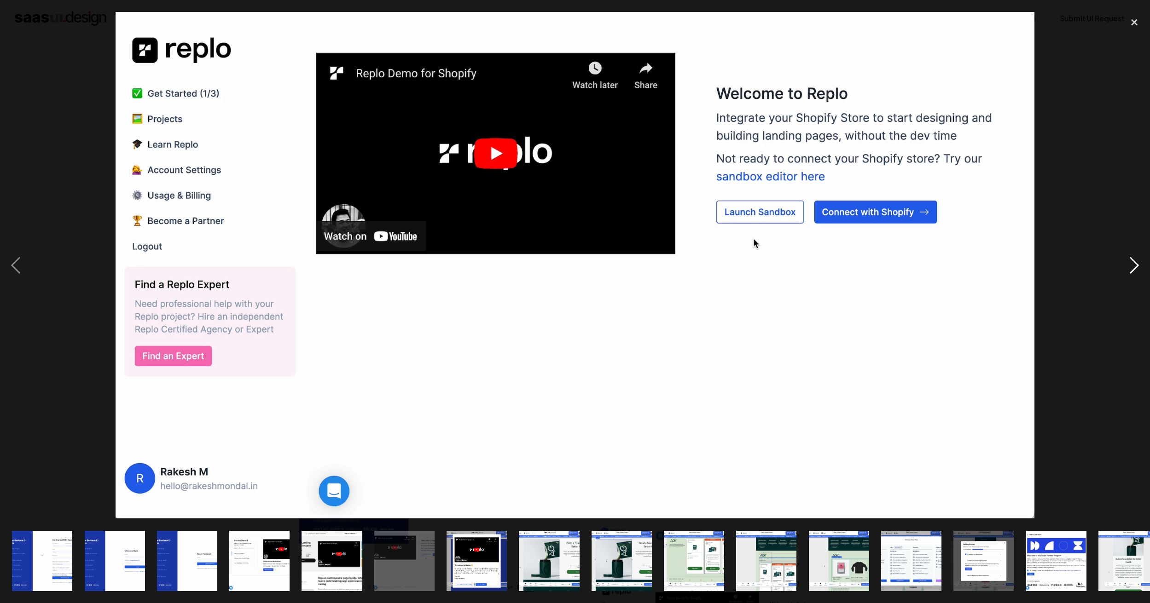
click at [1131, 265] on div "next image" at bounding box center [1133, 265] width 31 height 507
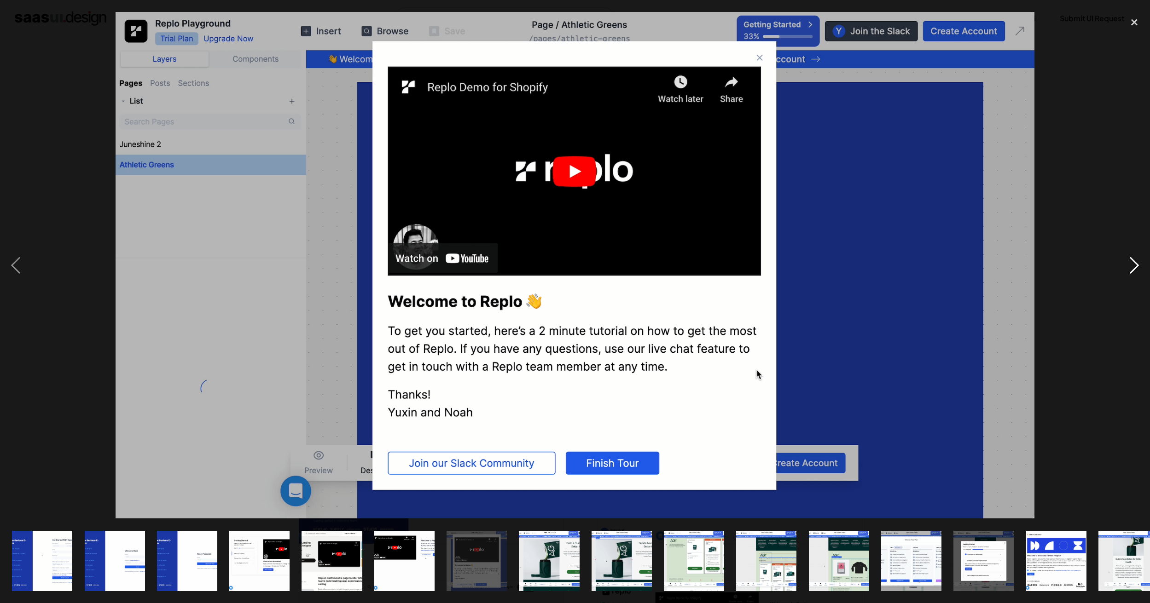
click at [1131, 265] on div "next image" at bounding box center [1133, 265] width 31 height 507
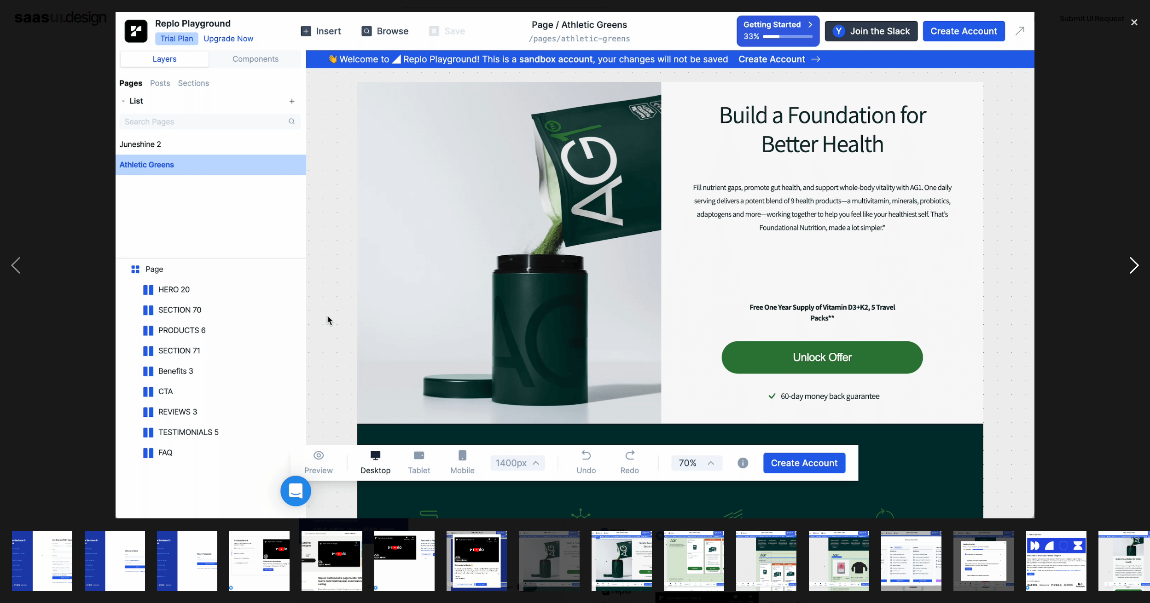
click at [1131, 265] on div "next image" at bounding box center [1133, 265] width 31 height 507
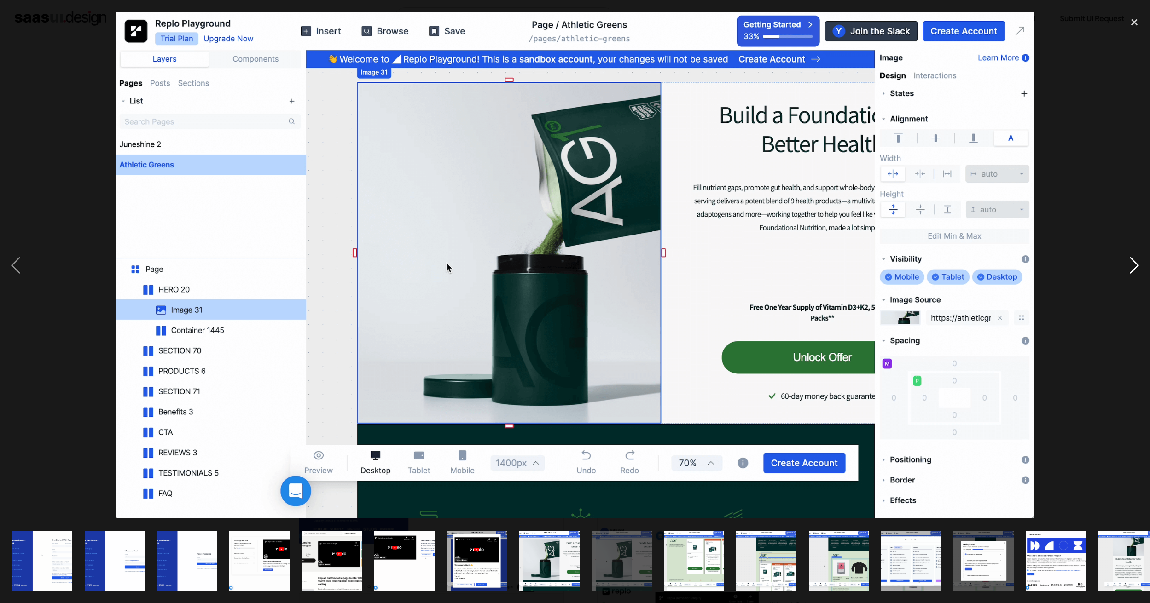
click at [1131, 265] on div "next image" at bounding box center [1133, 265] width 31 height 507
